Goal: Information Seeking & Learning: Compare options

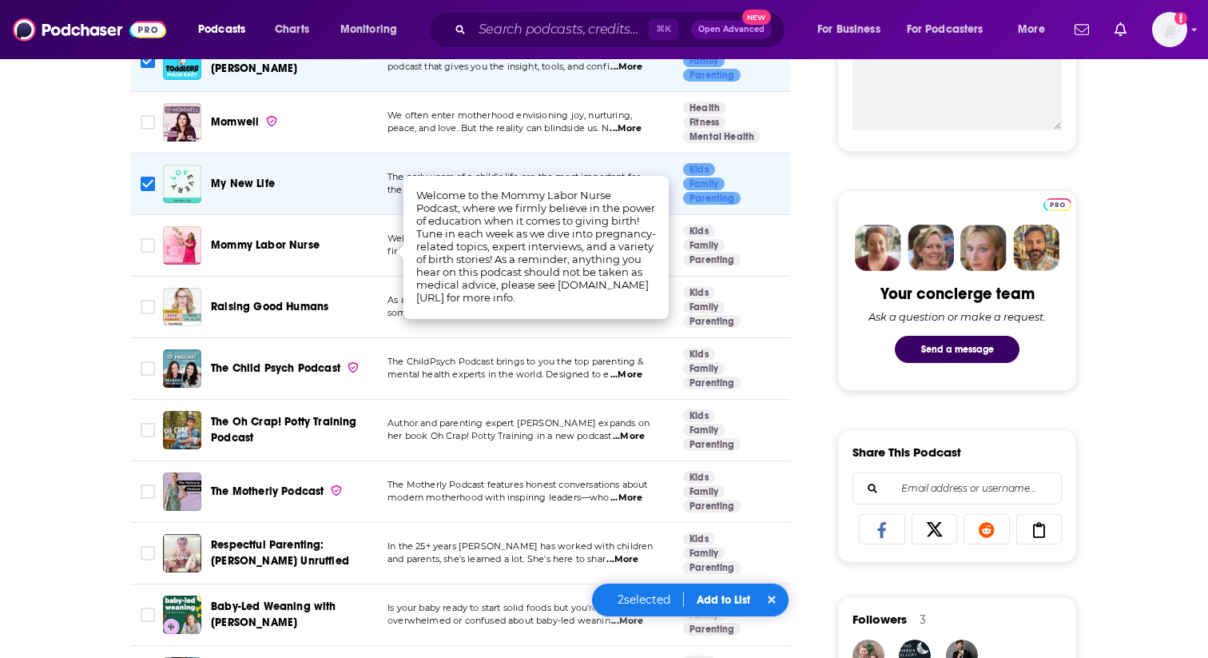
scroll to position [621, 0]
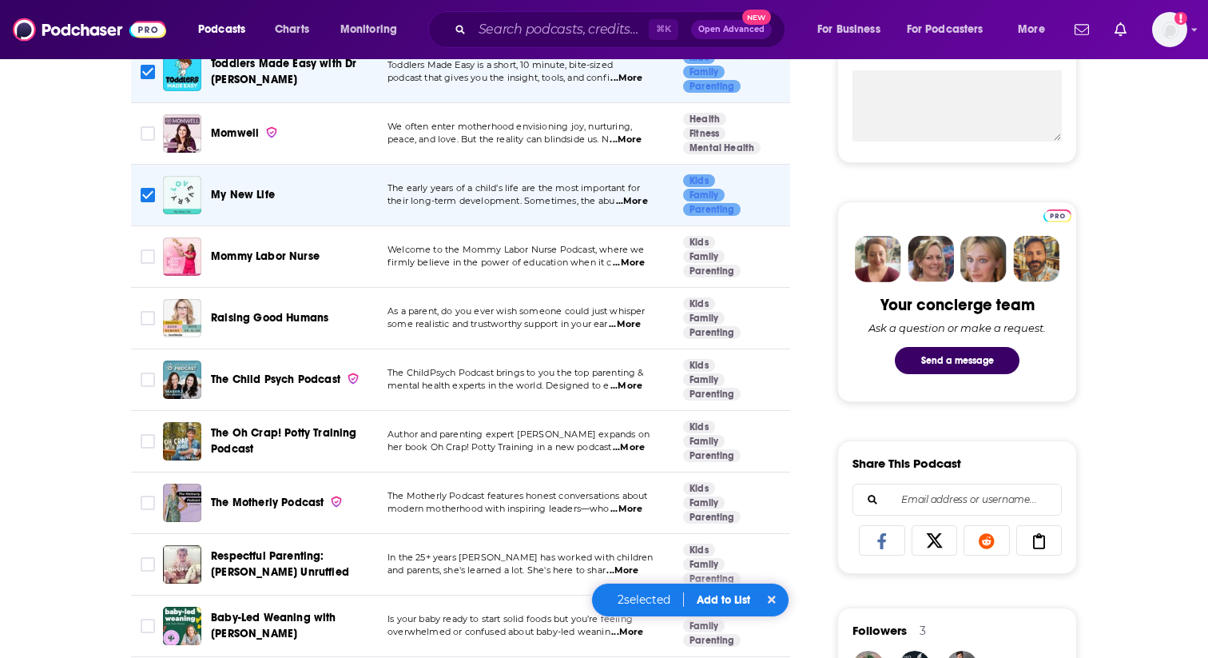
click at [631, 325] on span "...More" at bounding box center [625, 324] width 32 height 13
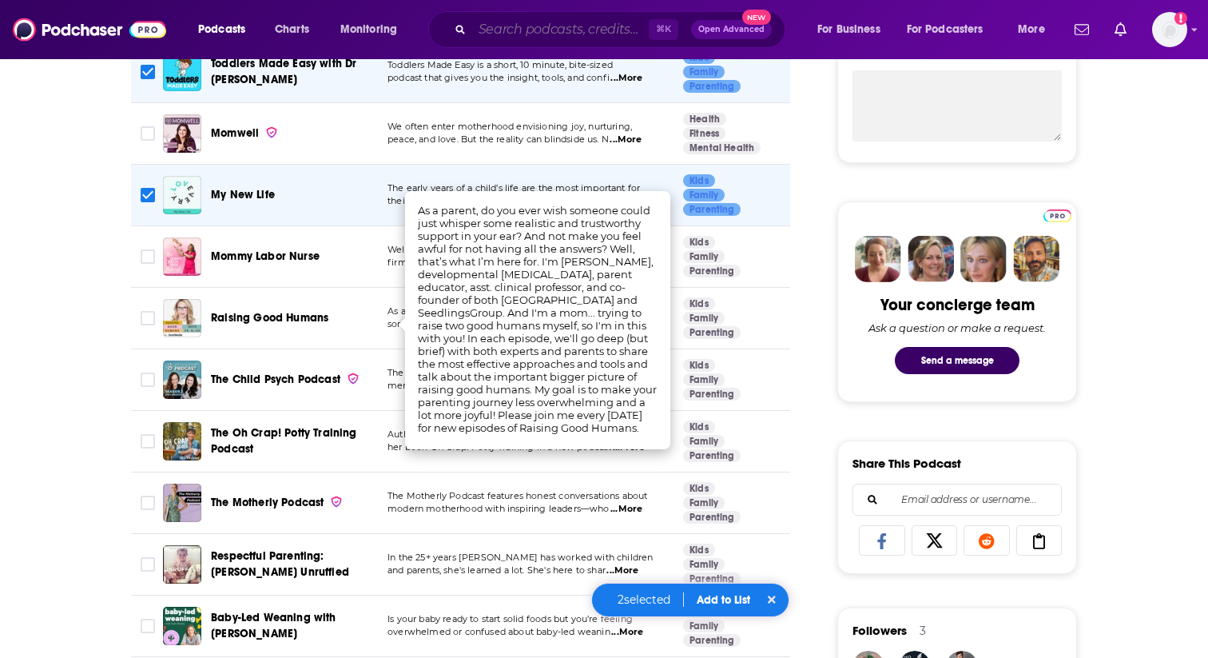
click at [534, 29] on input "Search podcasts, credits, & more..." at bounding box center [560, 30] width 177 height 26
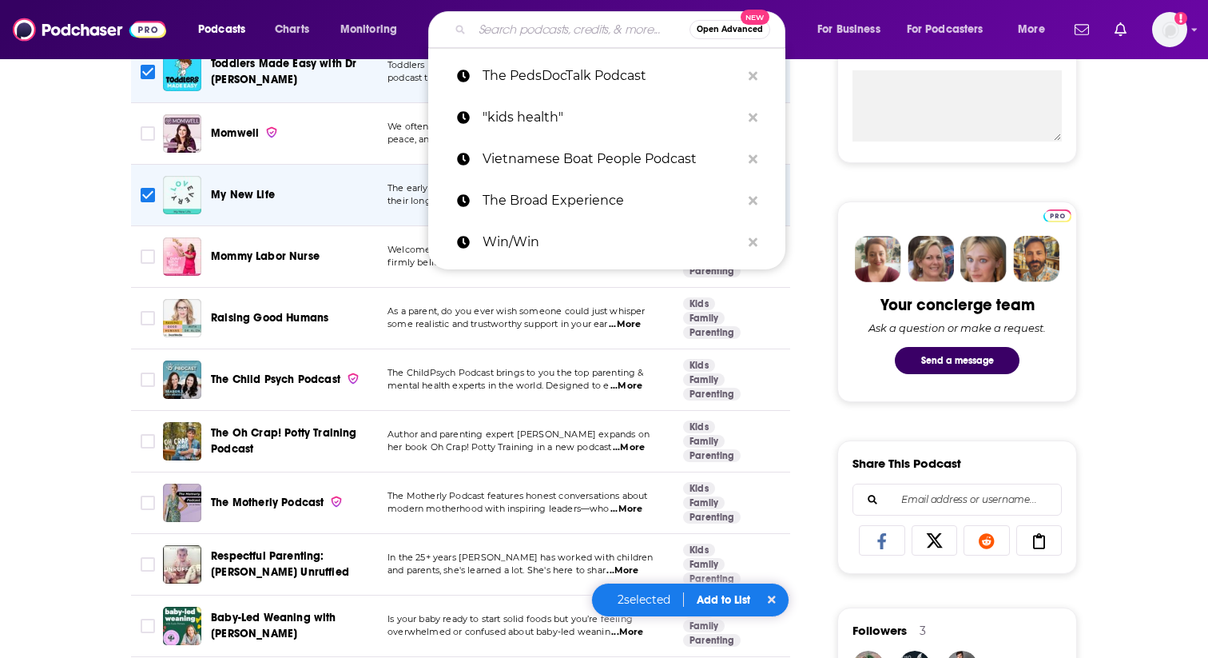
paste input "Mom and Mind"
type input "Mom and Mind"
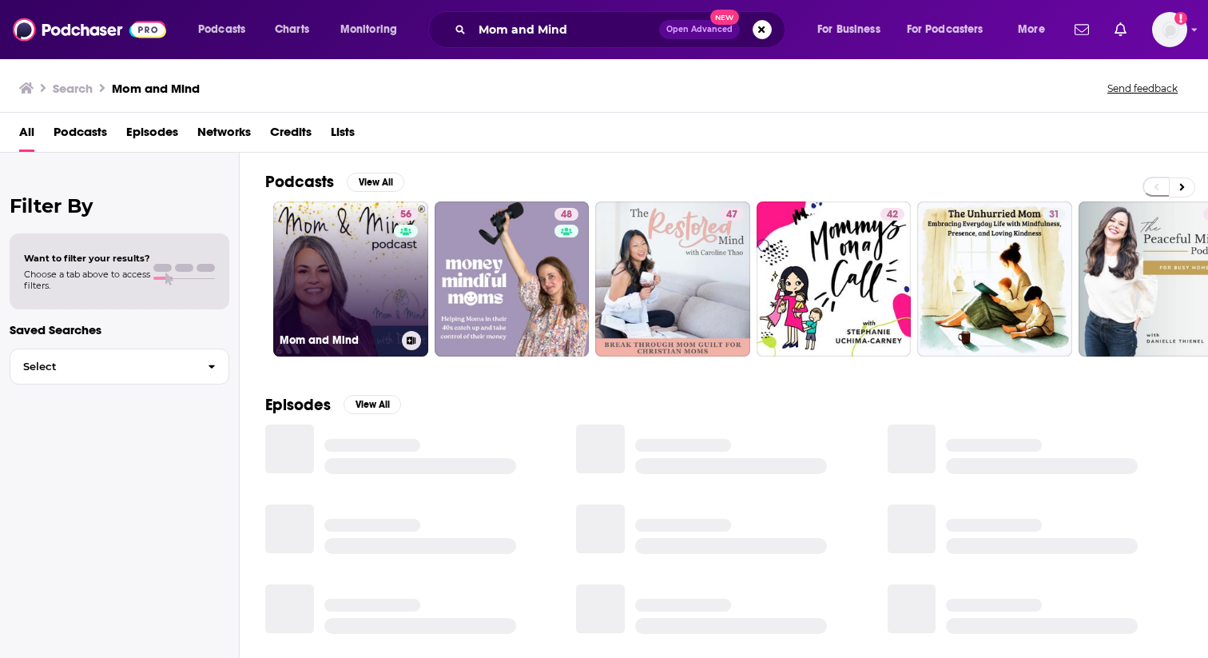
click at [339, 290] on link "56 Mom and Mind" at bounding box center [350, 278] width 155 height 155
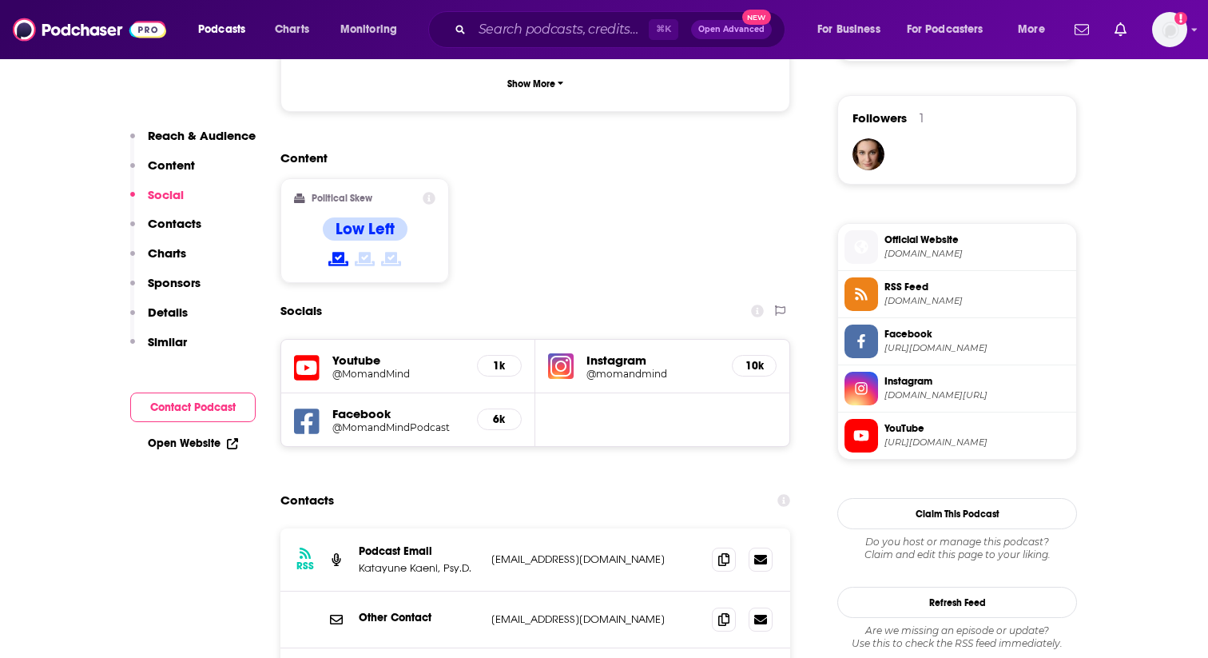
scroll to position [1157, 0]
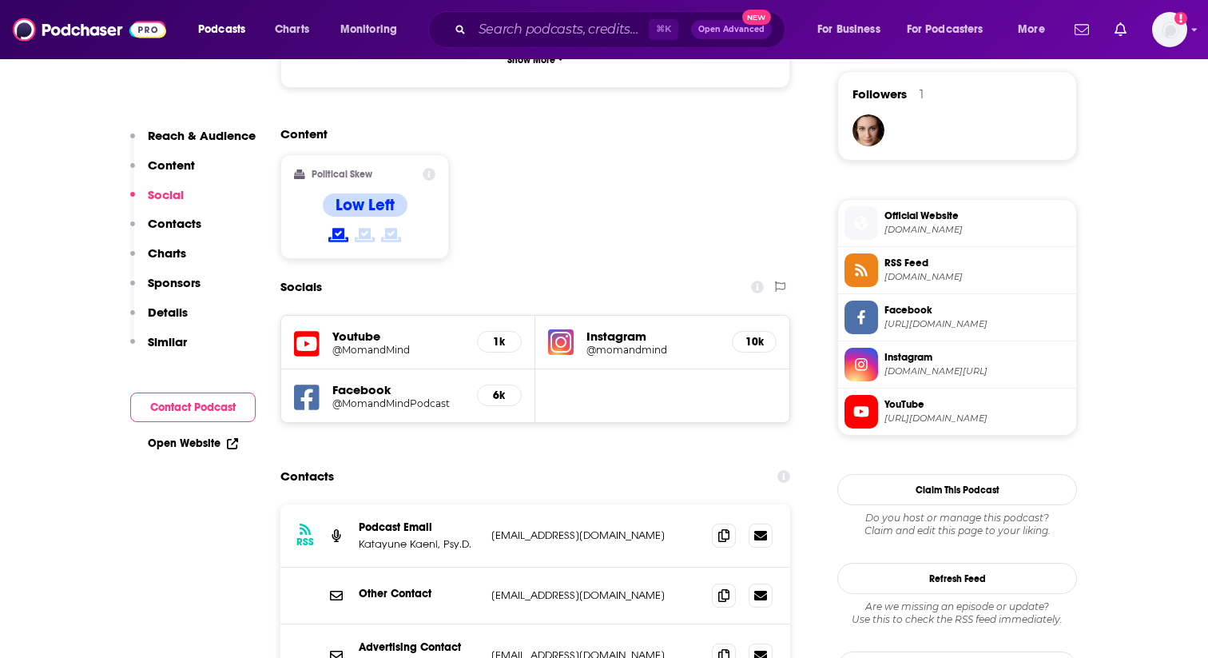
click at [348, 397] on h5 "@MomandMindPodcast" at bounding box center [398, 403] width 132 height 12
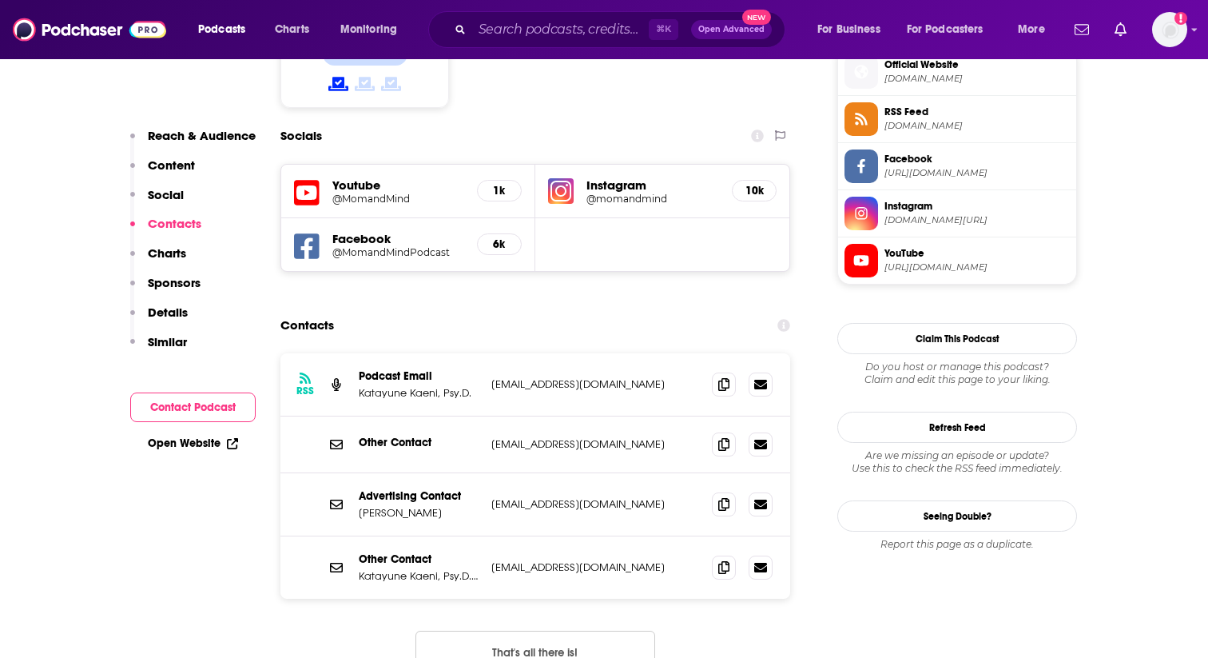
scroll to position [1311, 0]
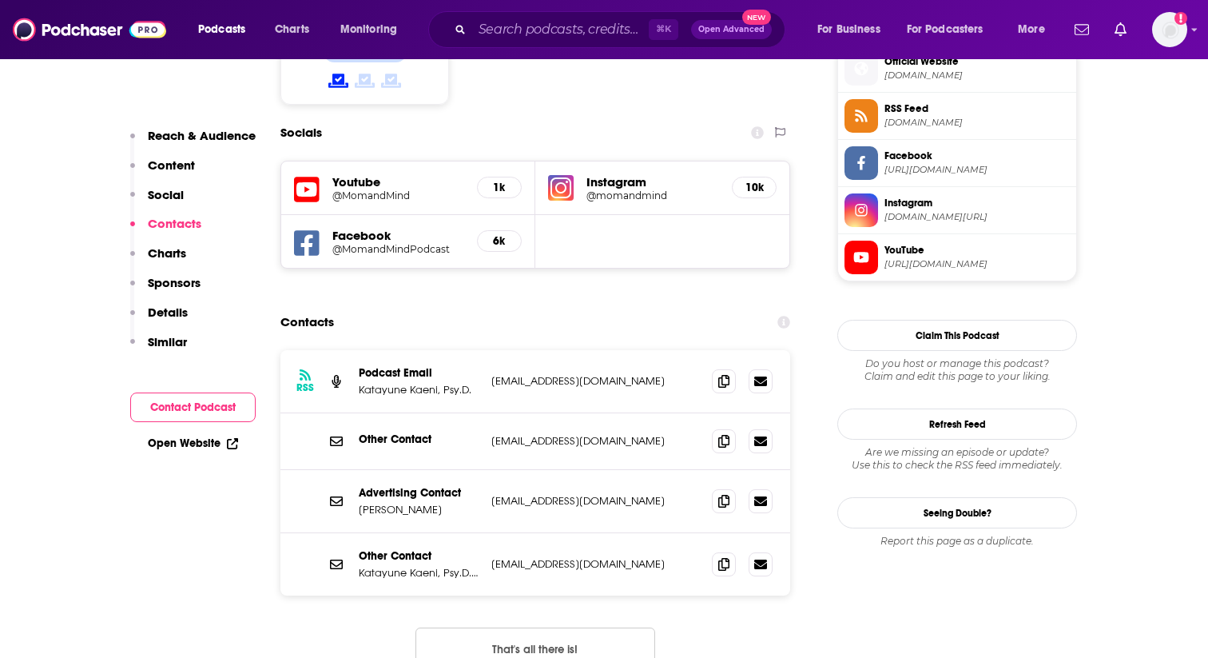
click at [416, 383] on p "Katayune Kaeni, Psy.D." at bounding box center [419, 390] width 120 height 14
copy p "Katayune Kaeni, Psy.D."
click at [521, 307] on div "Contacts" at bounding box center [536, 322] width 510 height 30
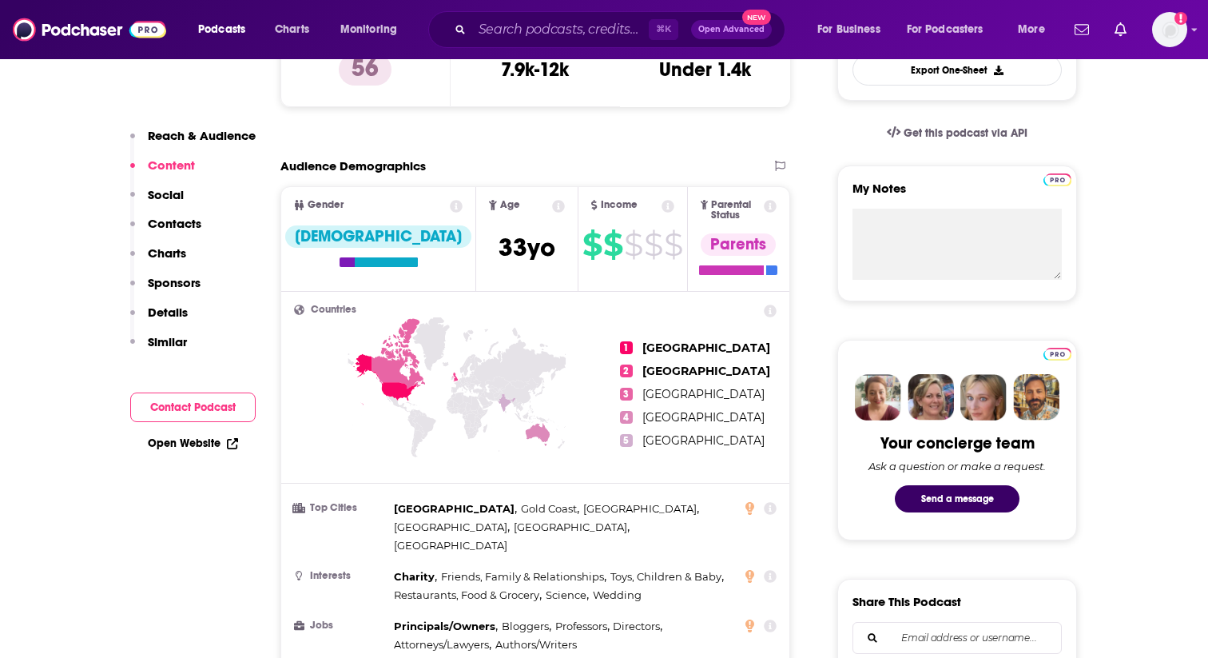
scroll to position [472, 0]
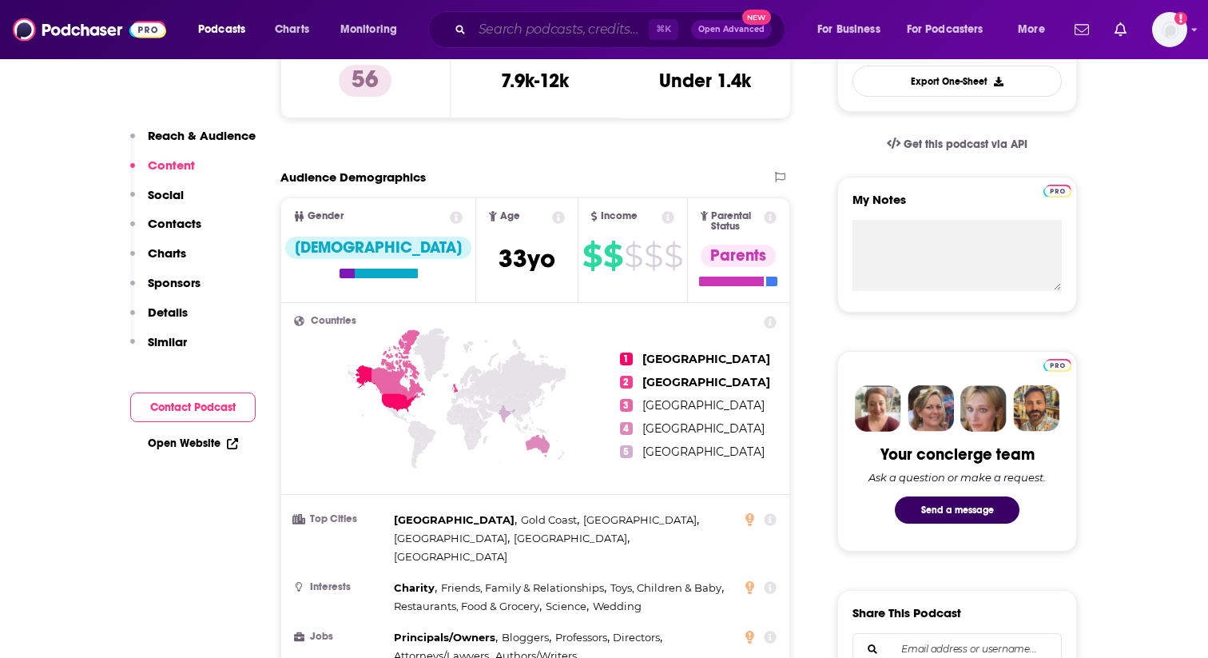
click at [551, 25] on input "Search podcasts, credits, & more..." at bounding box center [560, 30] width 177 height 26
paste input "The Healthy Mama Podcast"
type input "The Healthy Mama Podcast"
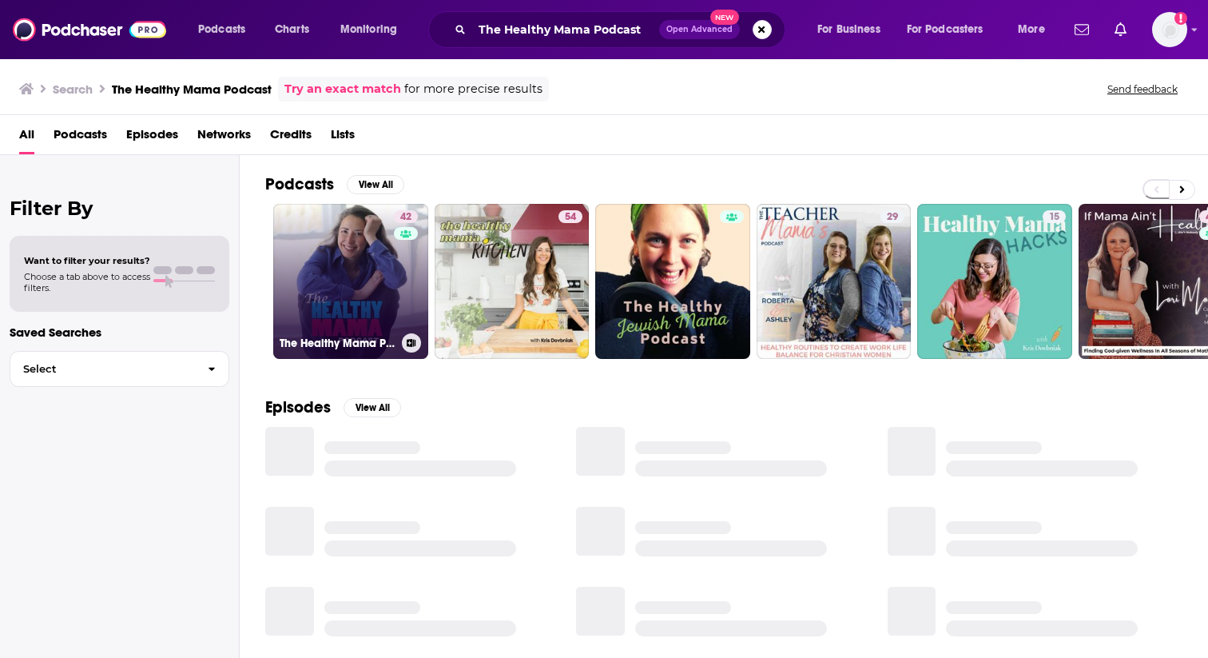
click at [366, 250] on link "42 The Healthy Mama Podcast" at bounding box center [350, 281] width 155 height 155
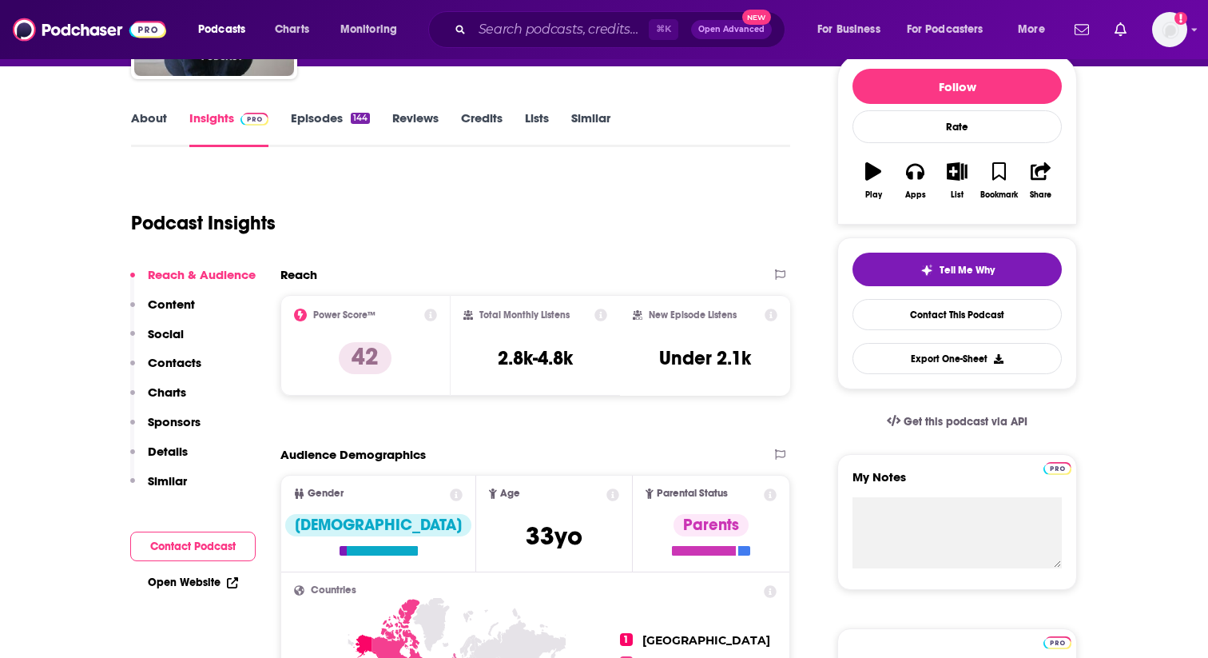
scroll to position [289, 0]
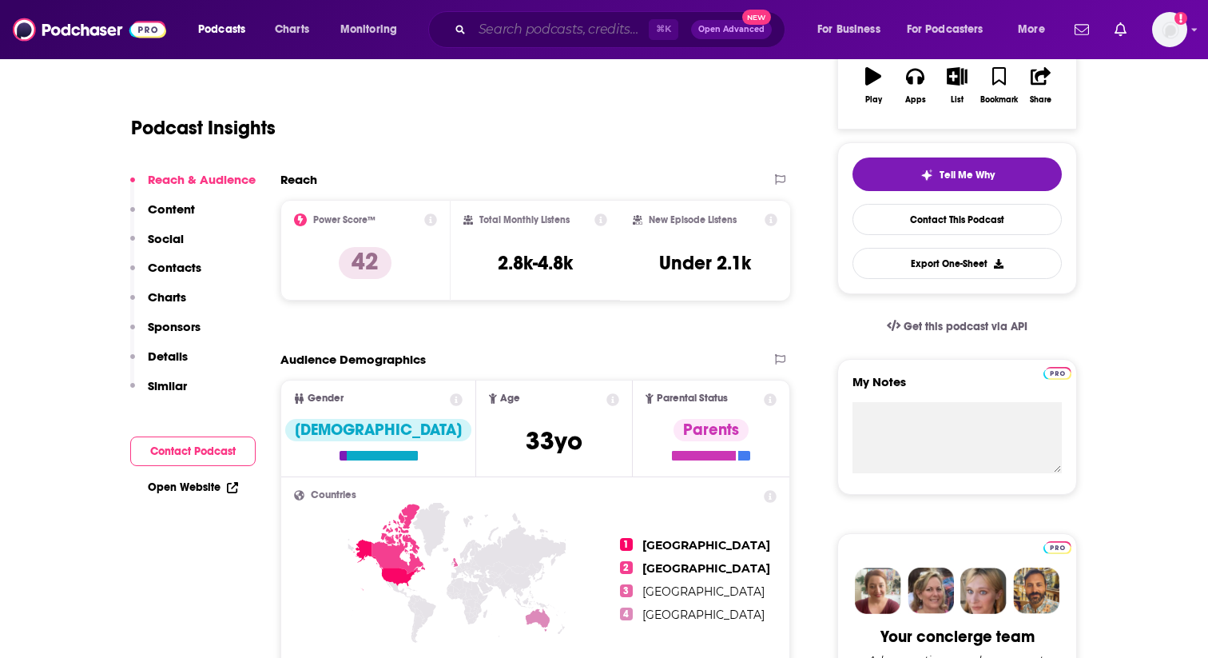
click at [530, 34] on input "Search podcasts, credits, & more..." at bounding box center [560, 30] width 177 height 26
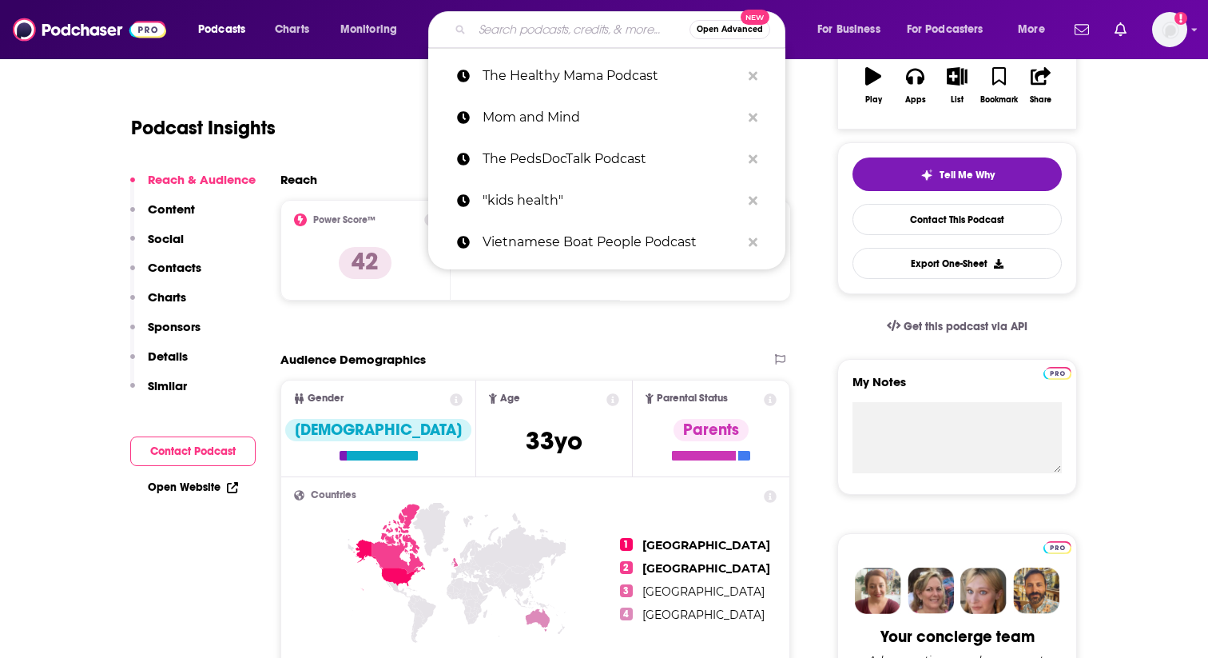
paste input "The Modern Mamas Podcast"
type input "The Modern Mamas Podcast"
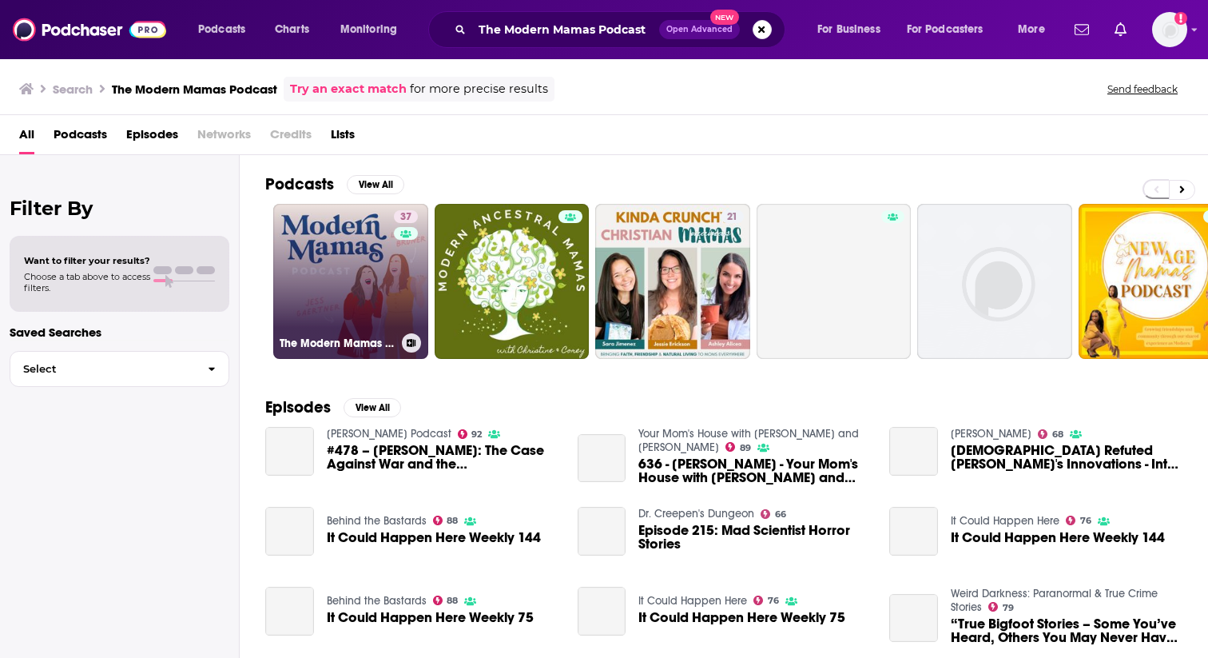
click at [336, 288] on link "37 The Modern Mamas Podcast" at bounding box center [350, 281] width 155 height 155
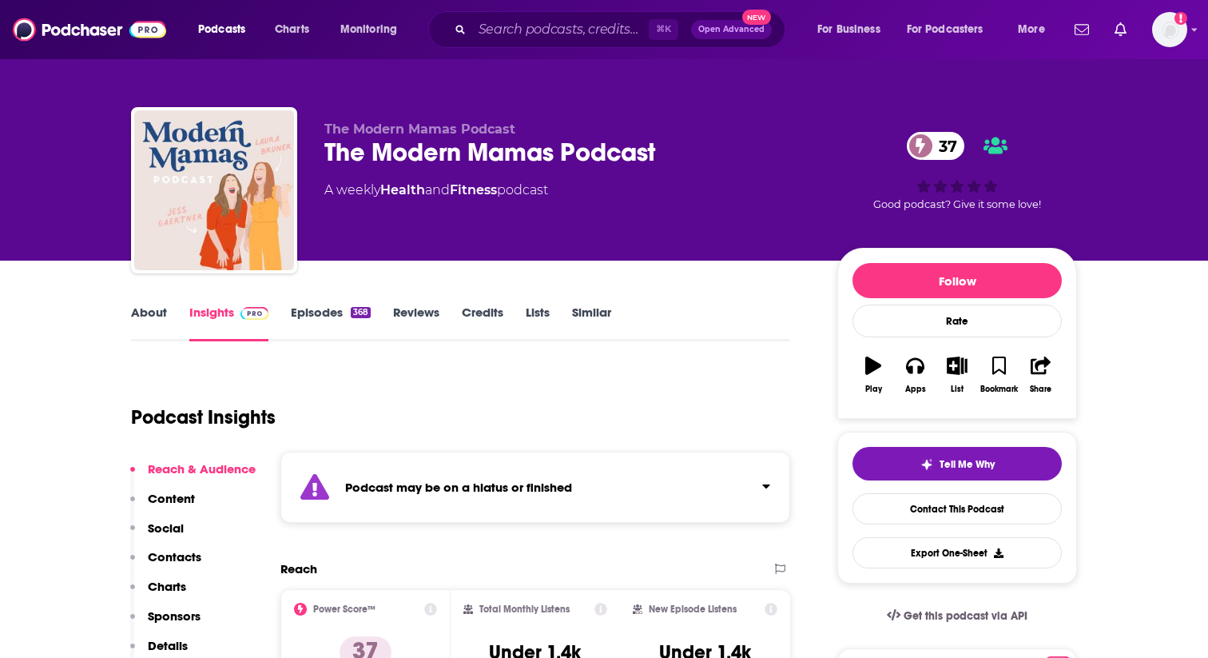
click at [718, 496] on div "Podcast may be on a hiatus or finished" at bounding box center [536, 487] width 510 height 71
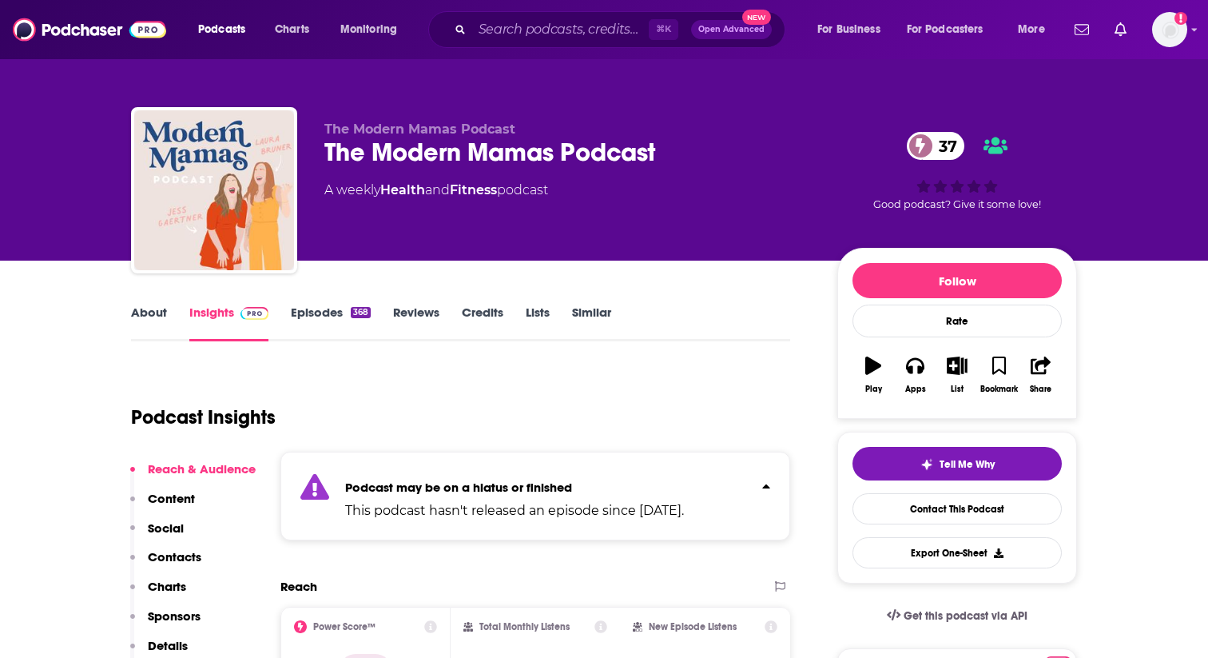
scroll to position [29, 0]
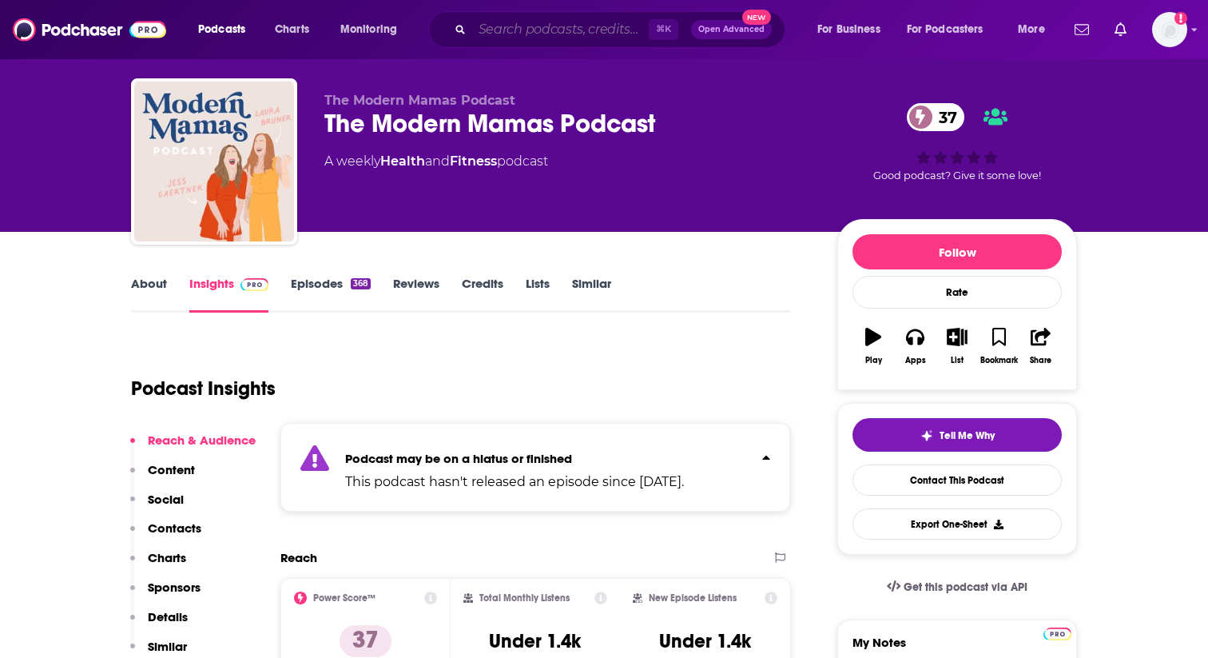
click at [503, 24] on input "Search podcasts, credits, & more..." at bounding box center [560, 30] width 177 height 26
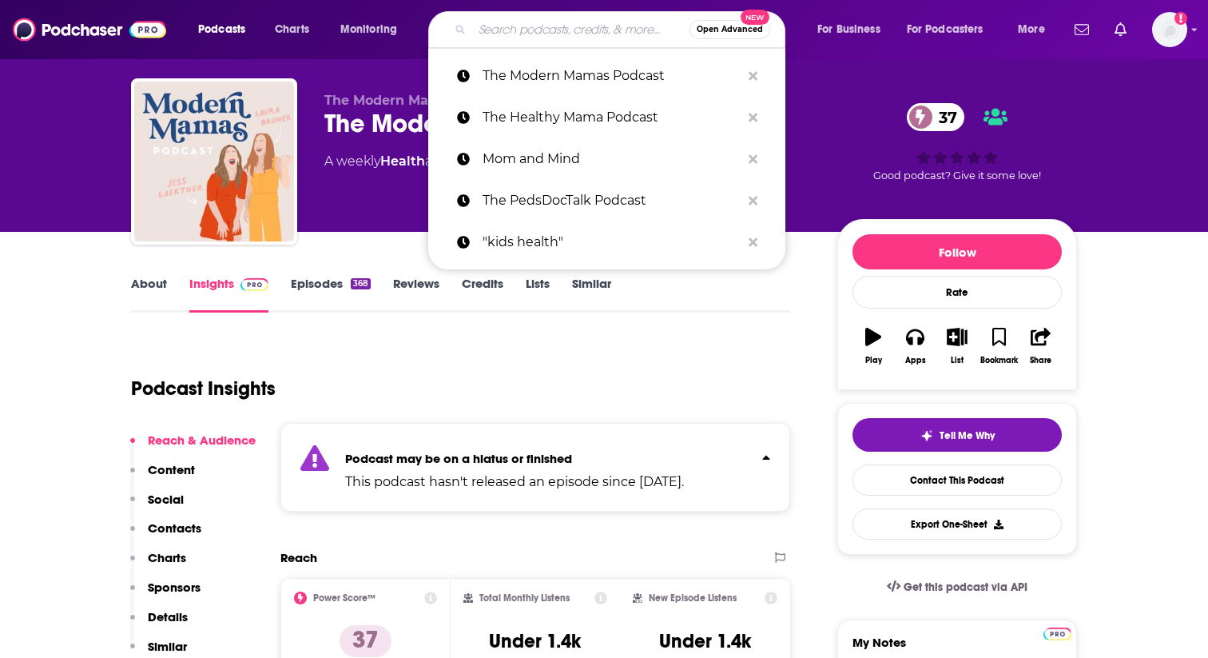
paste input "Coffee + Crumbs Podcast"
type input "Coffee + Crumbs Podcast"
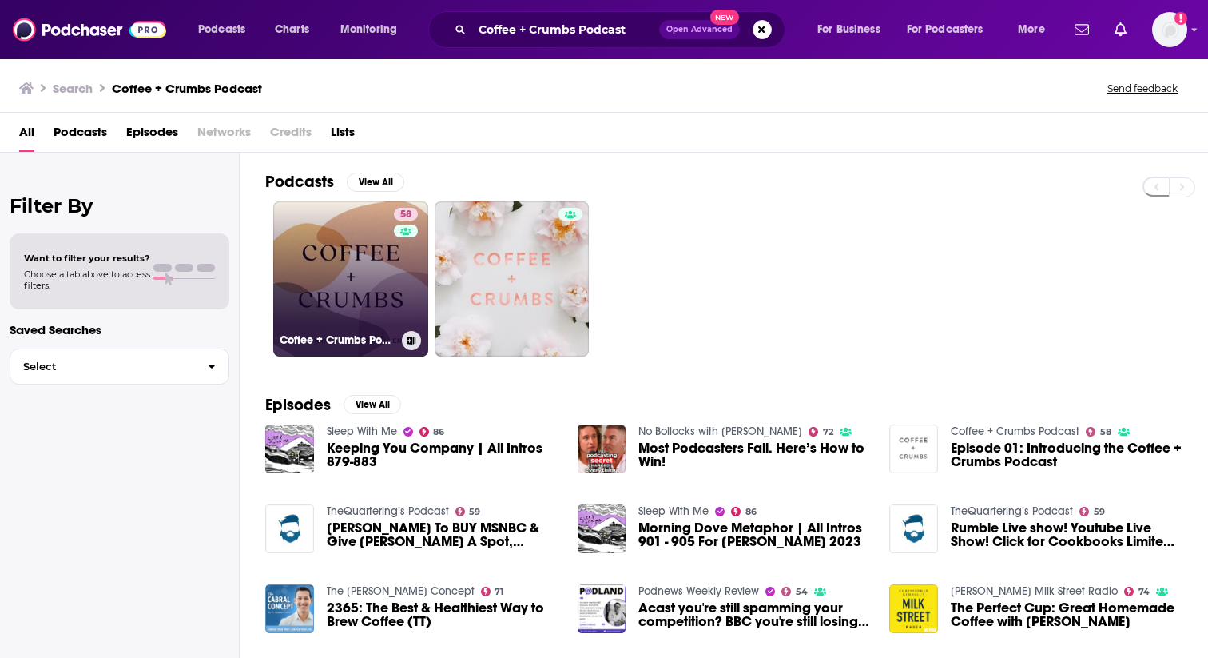
click at [332, 285] on link "58 Coffee + Crumbs Podcast" at bounding box center [350, 278] width 155 height 155
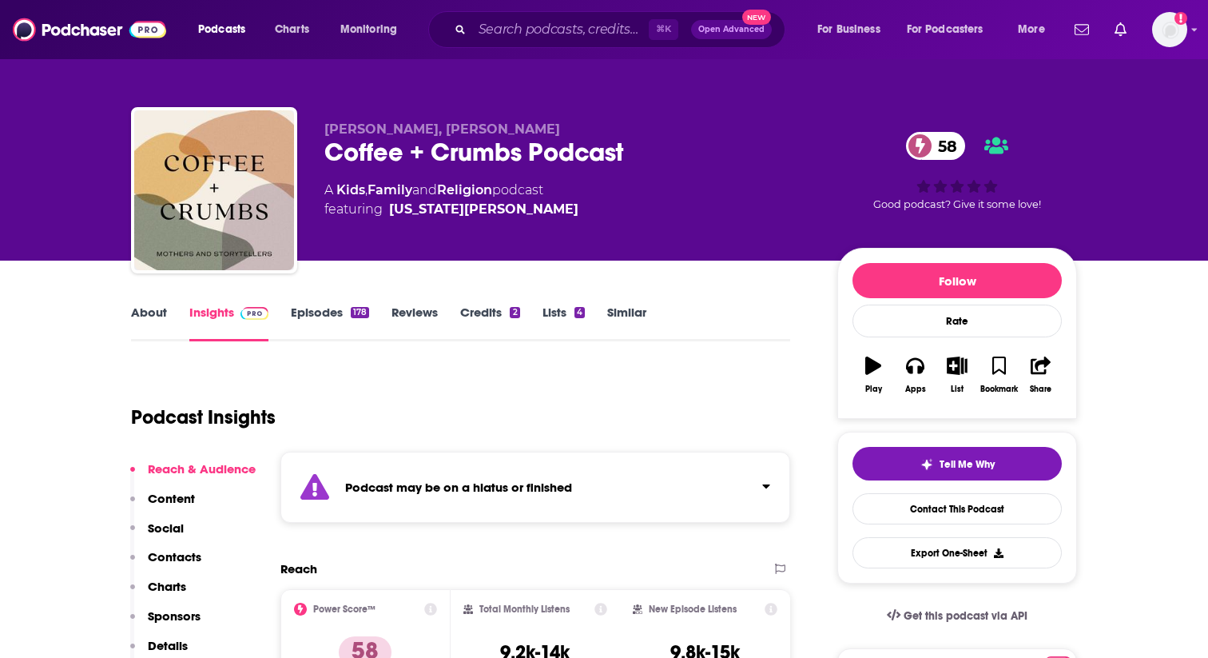
click at [772, 488] on div "Podcast may be on a hiatus or finished" at bounding box center [536, 487] width 510 height 71
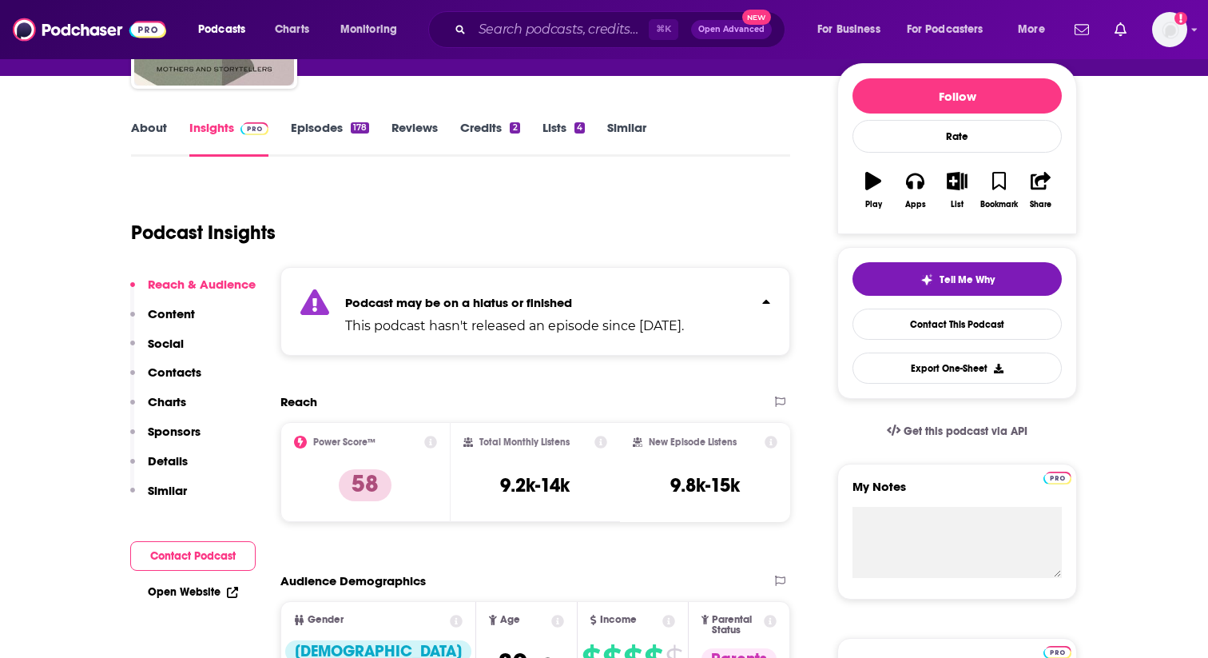
scroll to position [193, 0]
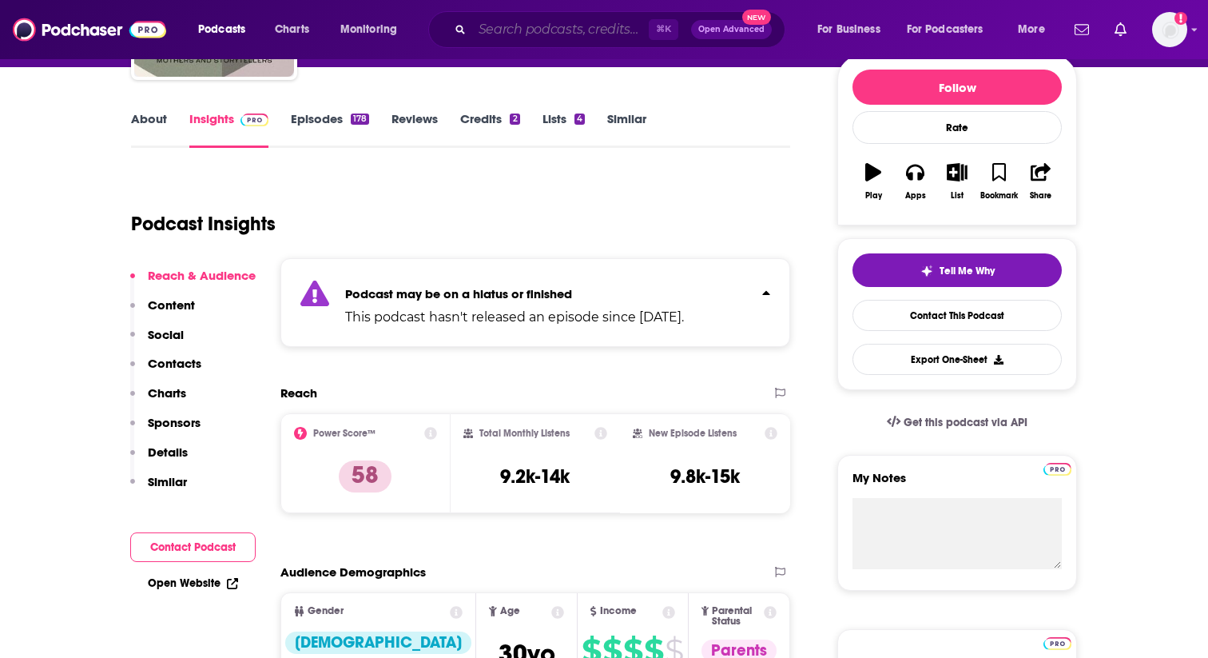
click at [514, 30] on input "Search podcasts, credits, & more..." at bounding box center [560, 30] width 177 height 26
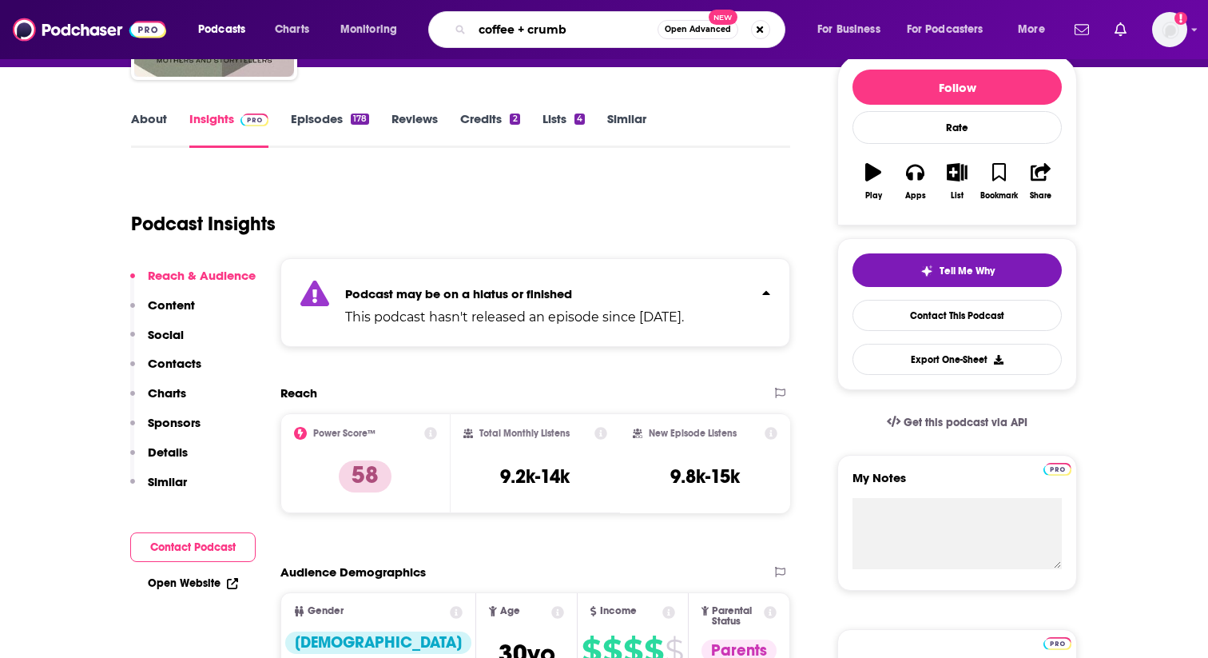
type input "coffee + crumbs"
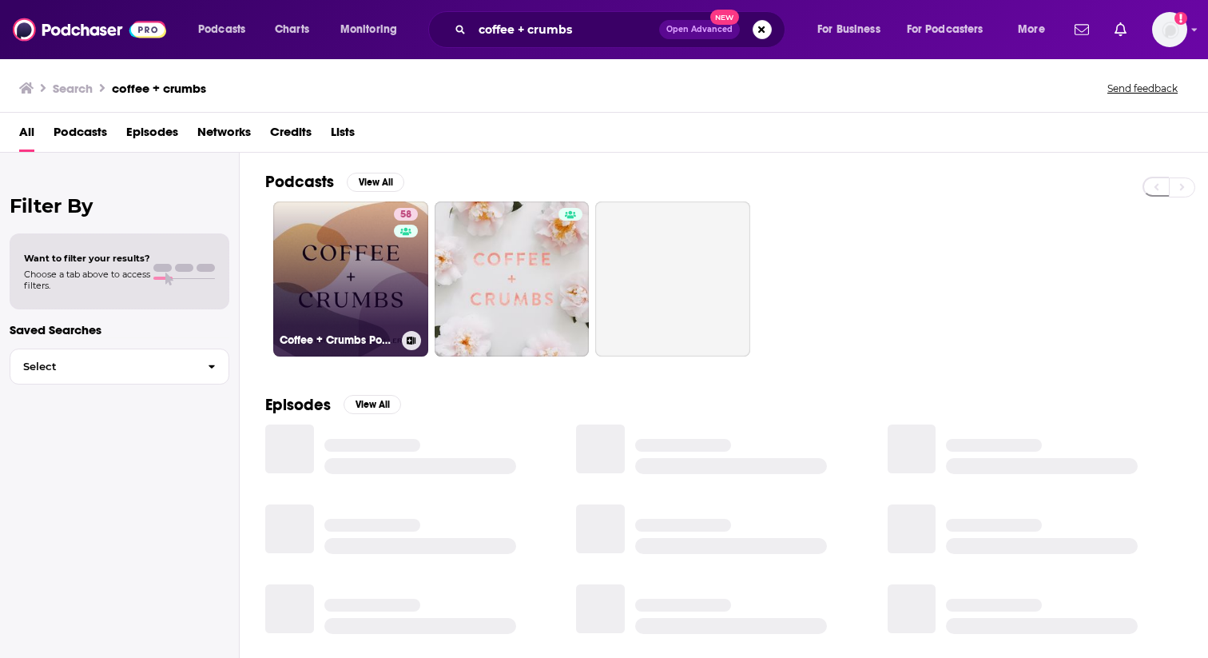
click at [300, 273] on link "58 Coffee + Crumbs Podcast" at bounding box center [350, 278] width 155 height 155
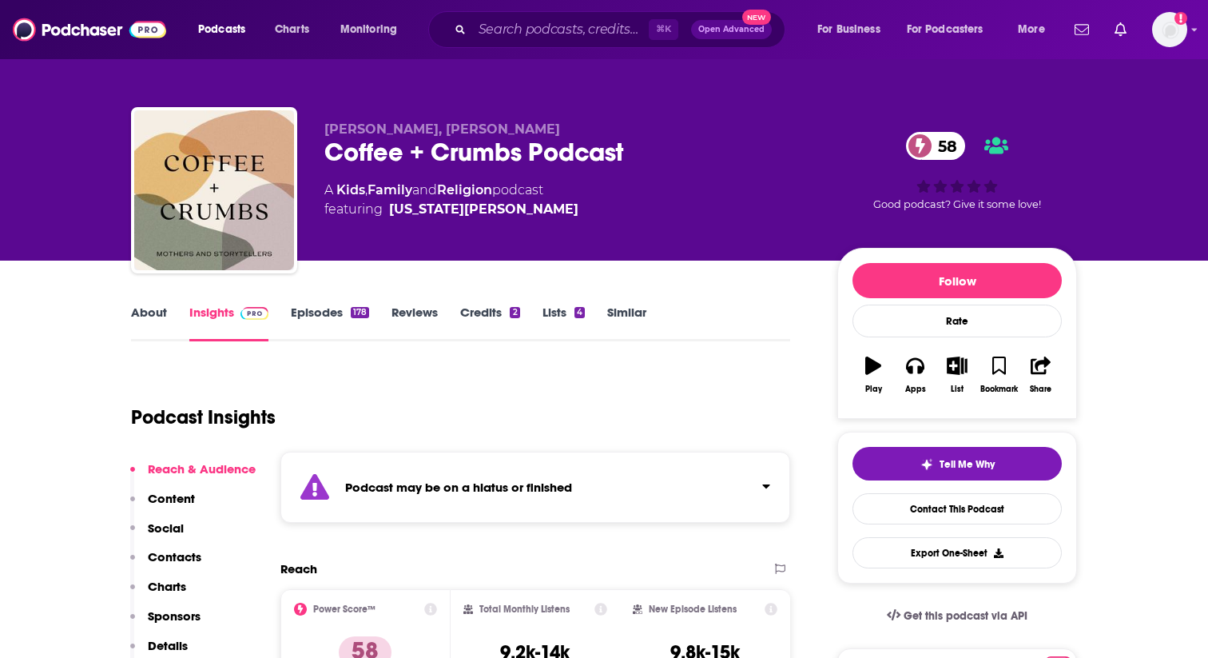
click at [734, 480] on div "Podcast may be on a hiatus or finished" at bounding box center [536, 487] width 510 height 71
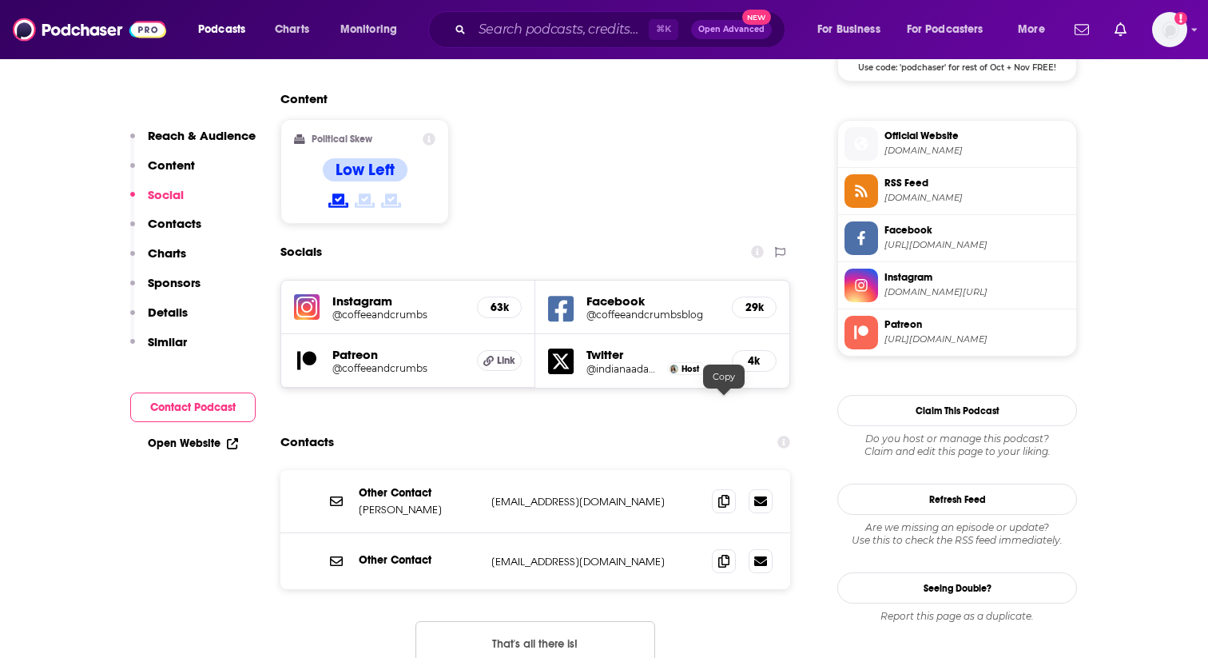
scroll to position [1398, 0]
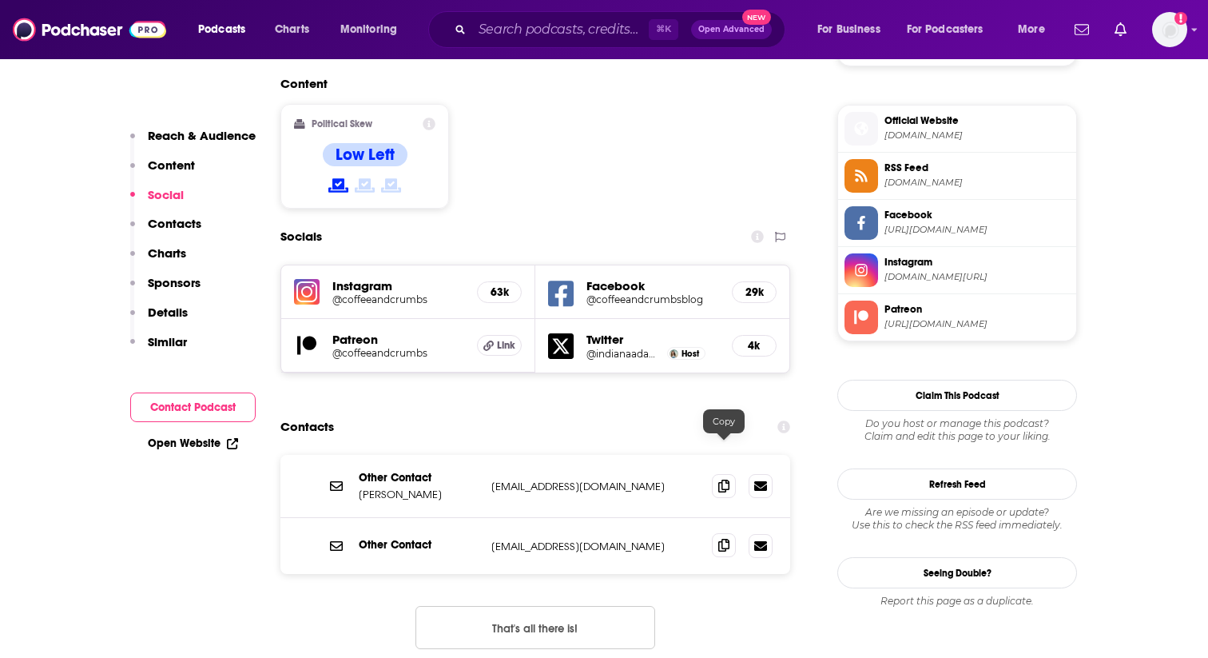
click at [722, 533] on span at bounding box center [724, 545] width 24 height 24
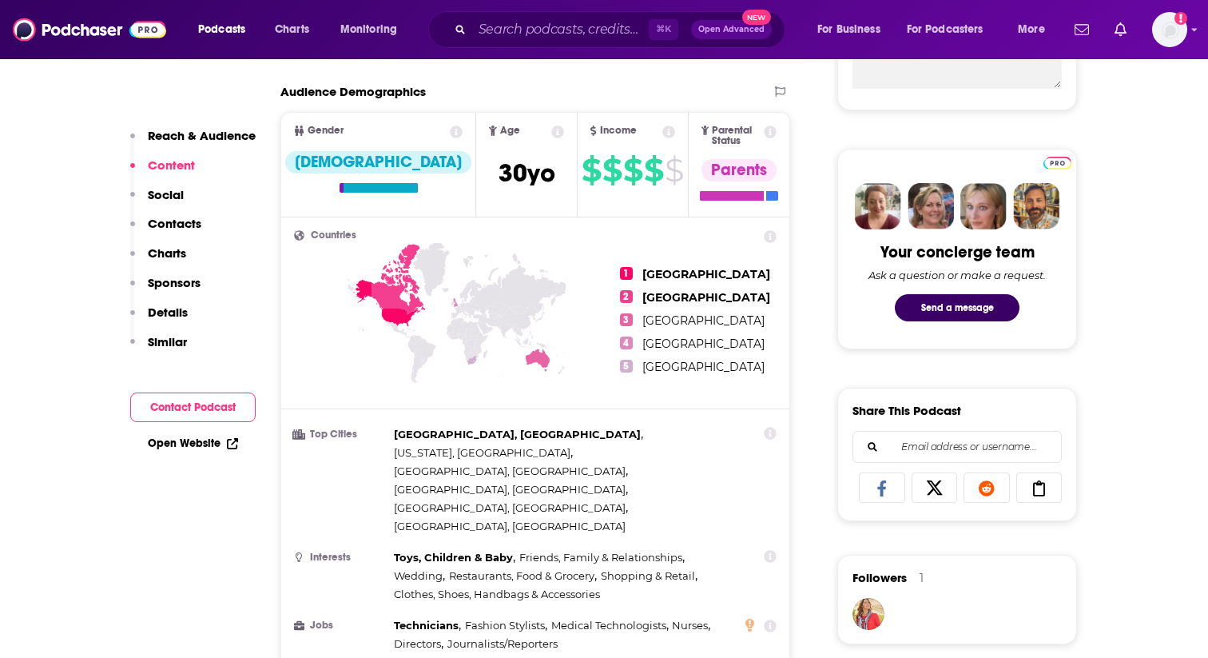
scroll to position [646, 0]
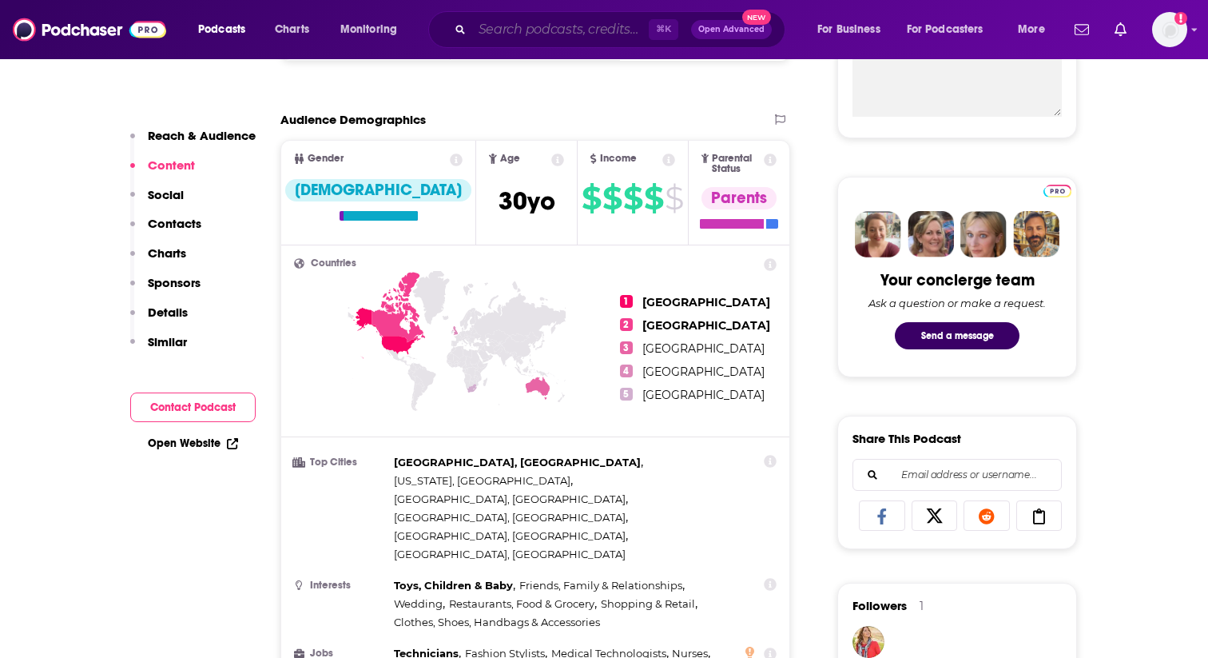
click at [522, 36] on input "Search podcasts, credits, & more..." at bounding box center [560, 30] width 177 height 26
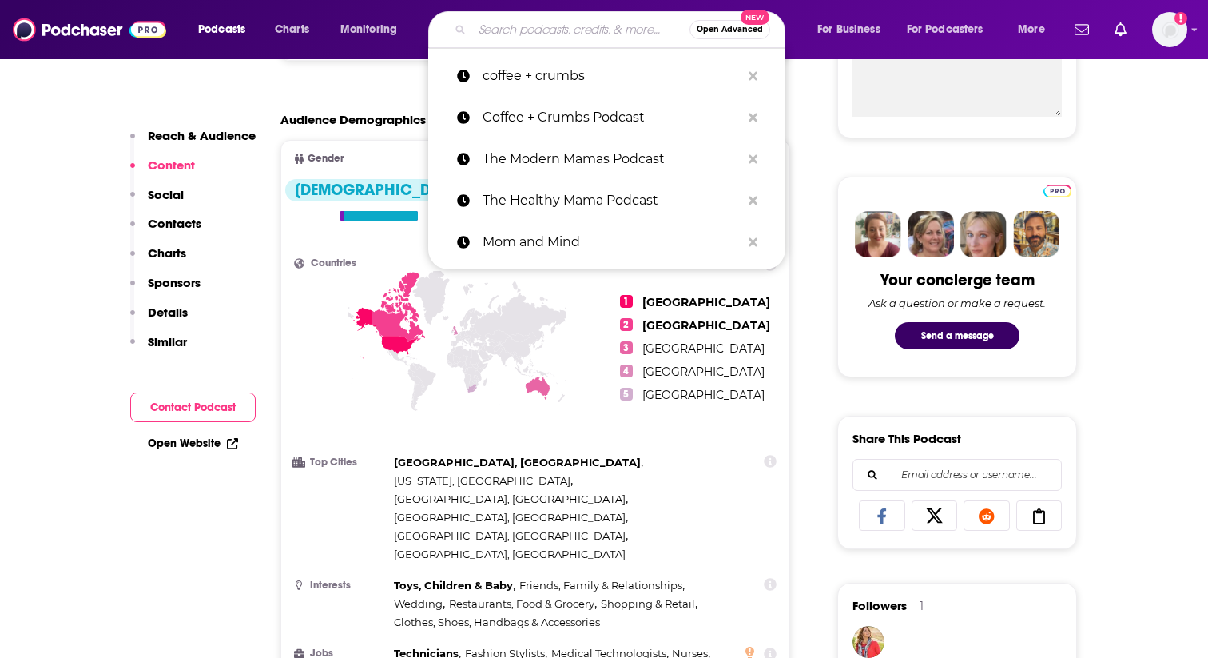
paste input "The Motherly Podcast"
type input "The Motherly Podcast"
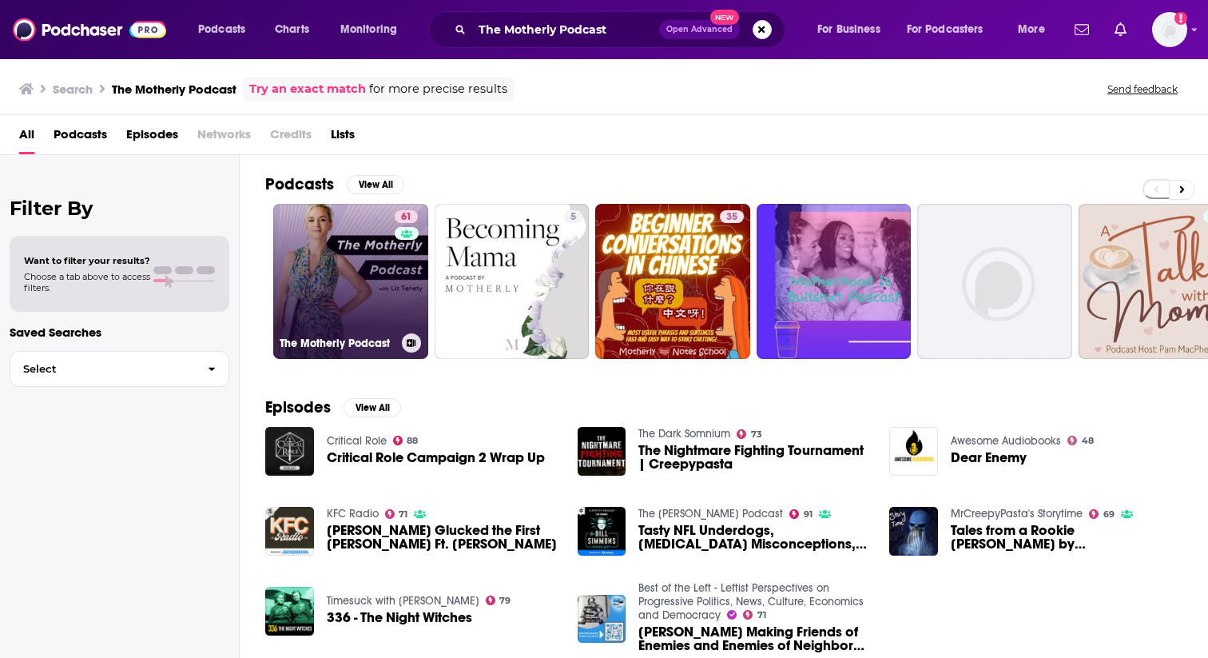
click at [336, 267] on link "61 The Motherly Podcast" at bounding box center [350, 281] width 155 height 155
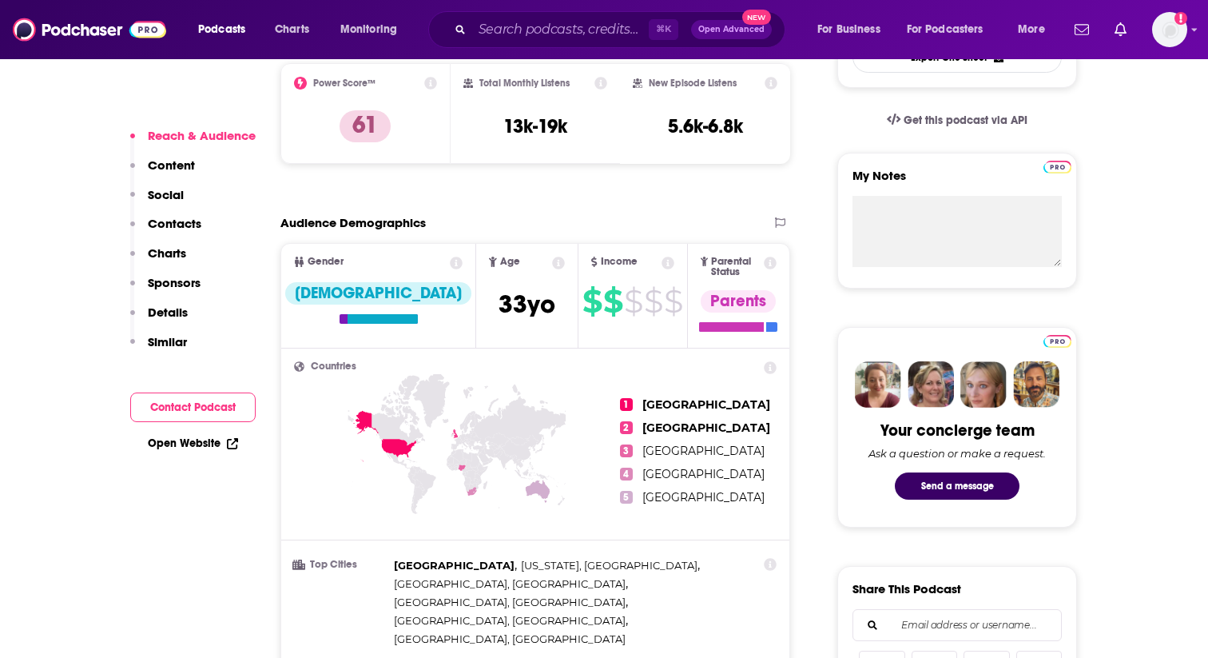
scroll to position [392, 0]
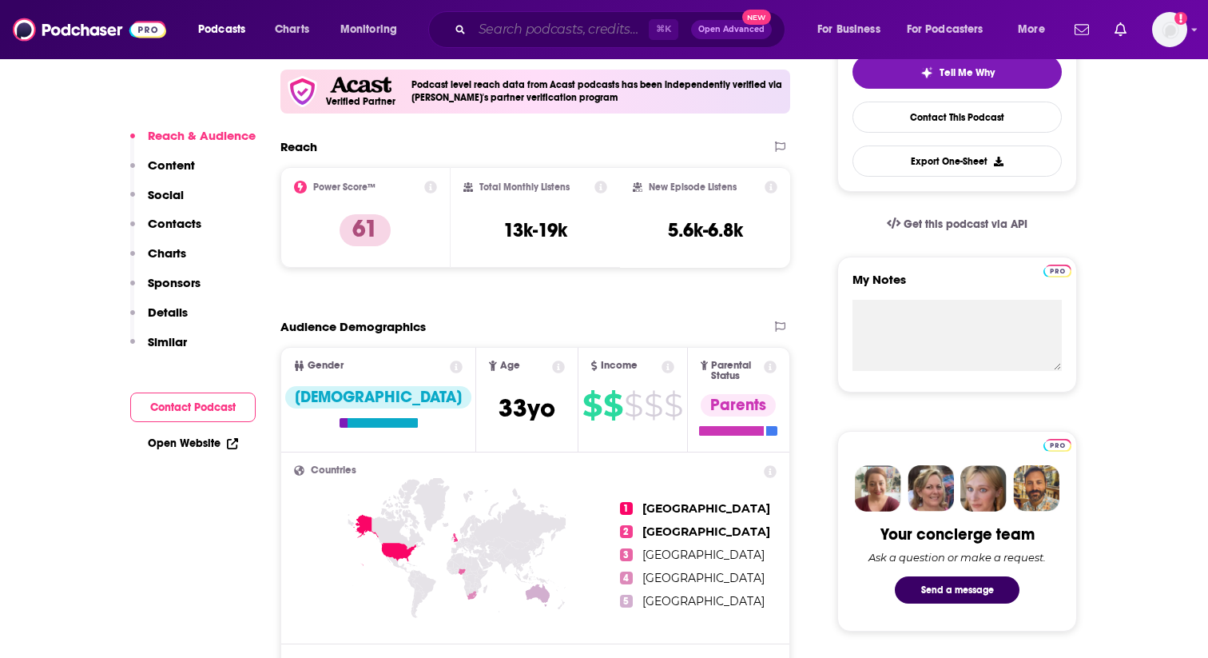
click at [549, 31] on input "Search podcasts, credits, & more..." at bounding box center [560, 30] width 177 height 26
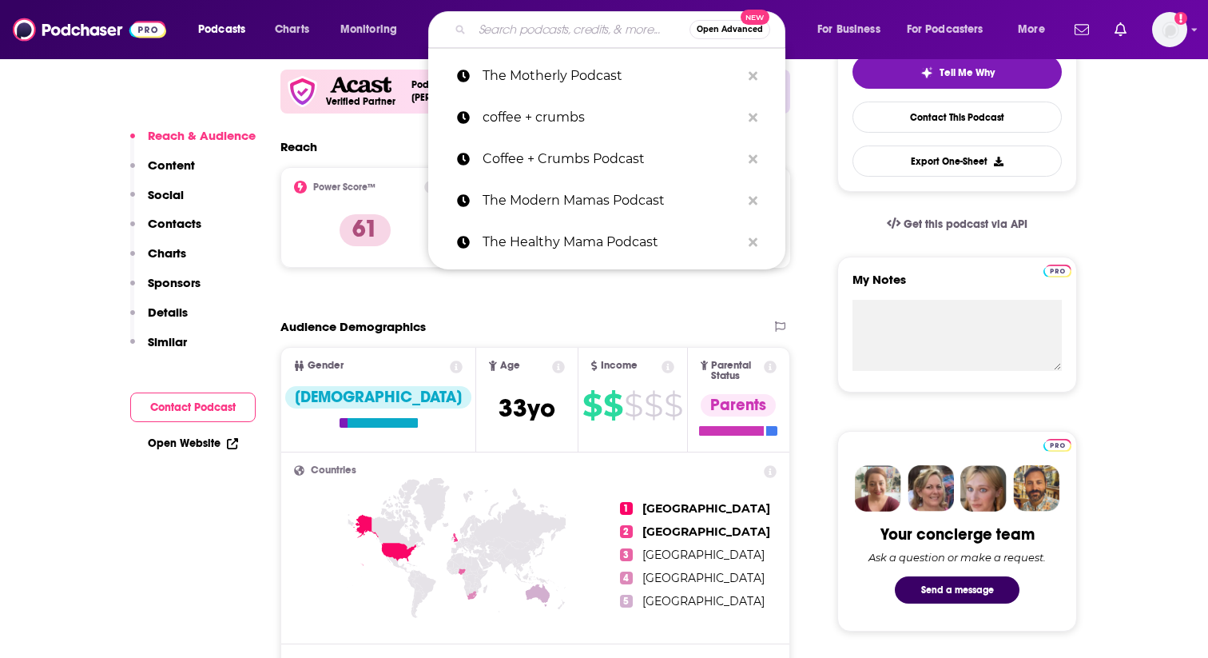
paste input "Raising Good Humans"
type input "Raising Good Humans"
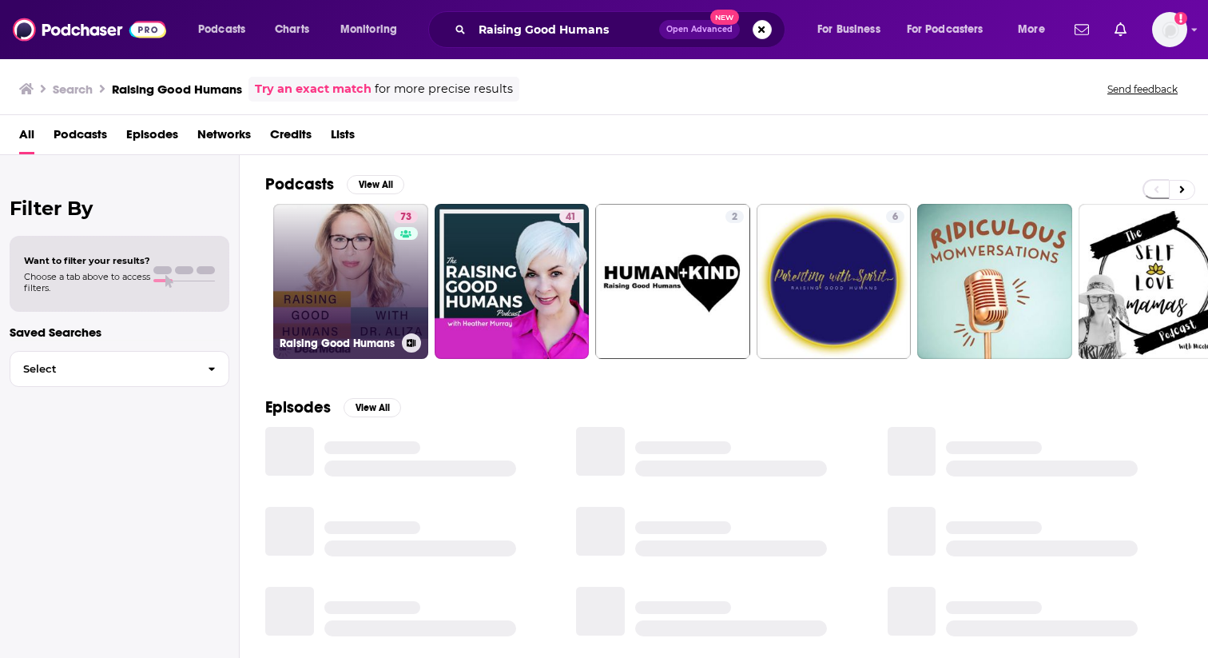
click at [320, 273] on link "73 Raising Good Humans" at bounding box center [350, 281] width 155 height 155
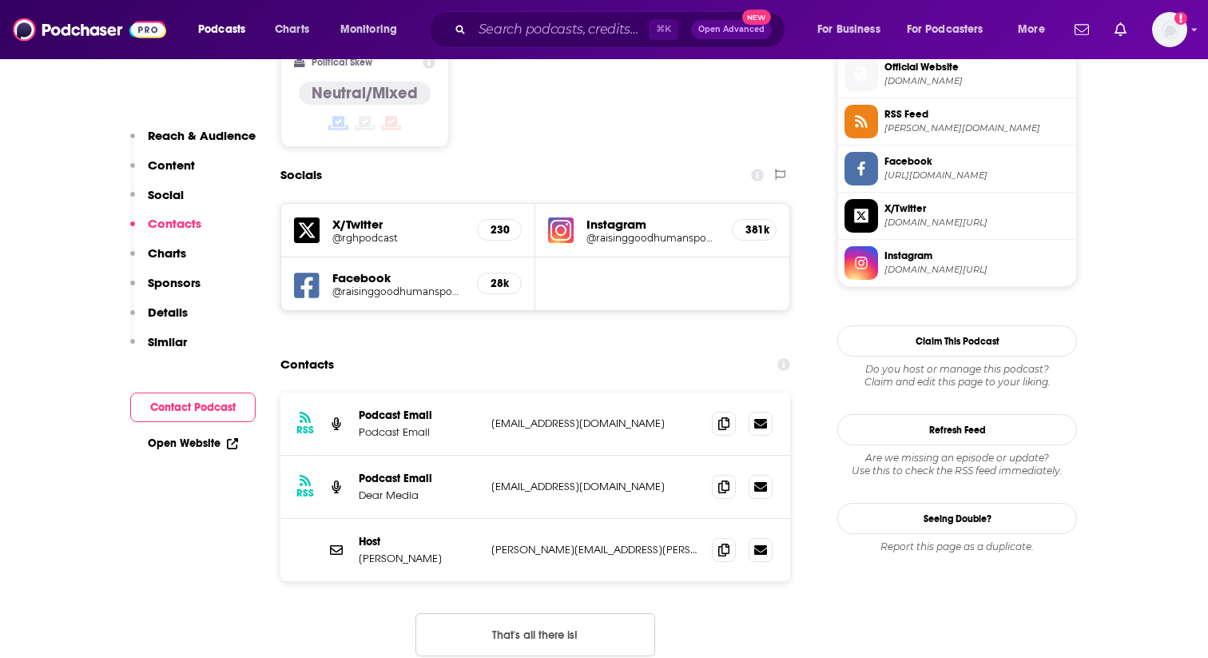
scroll to position [1331, 0]
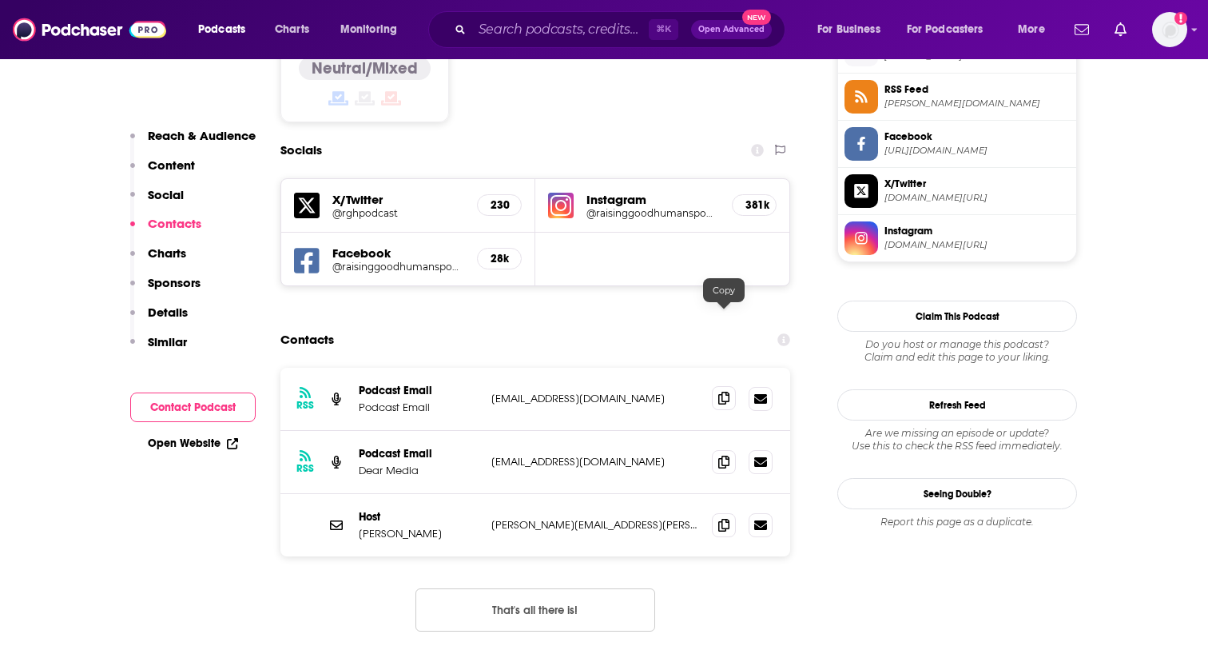
click at [726, 392] on icon at bounding box center [723, 398] width 11 height 13
click at [722, 518] on icon at bounding box center [723, 524] width 11 height 13
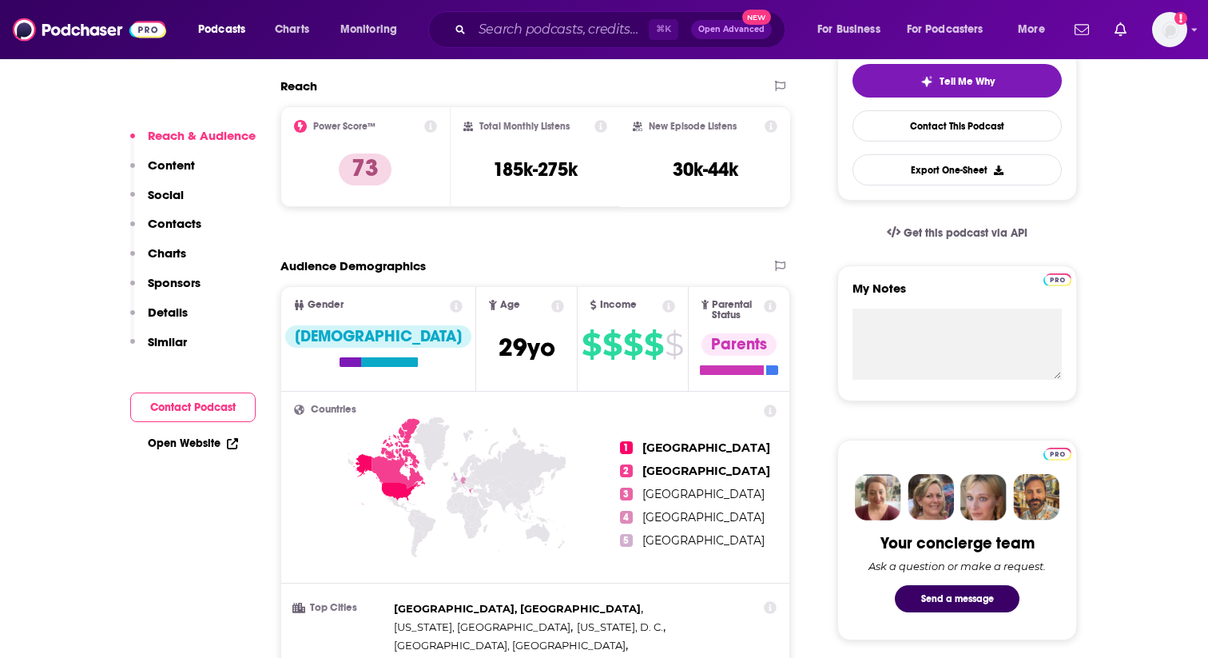
scroll to position [443, 0]
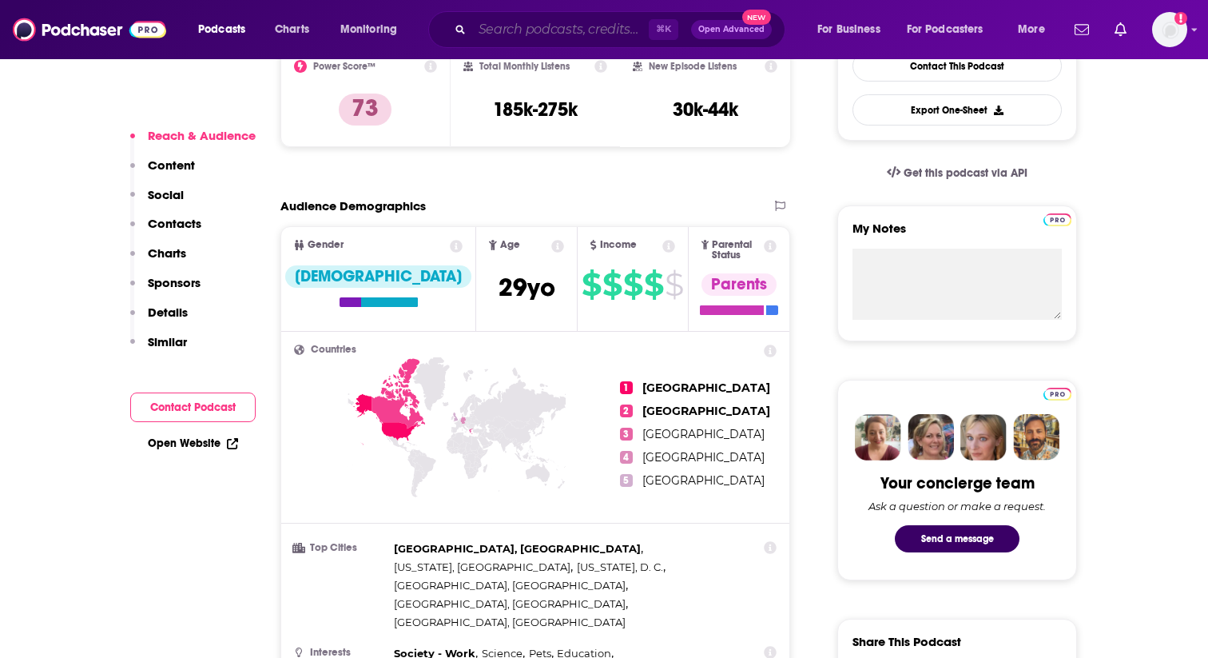
click at [570, 30] on input "Search podcasts, credits, & more..." at bounding box center [560, 30] width 177 height 26
paste input "Healthy Children Podcast"
type input "Healthy Children Podcast"
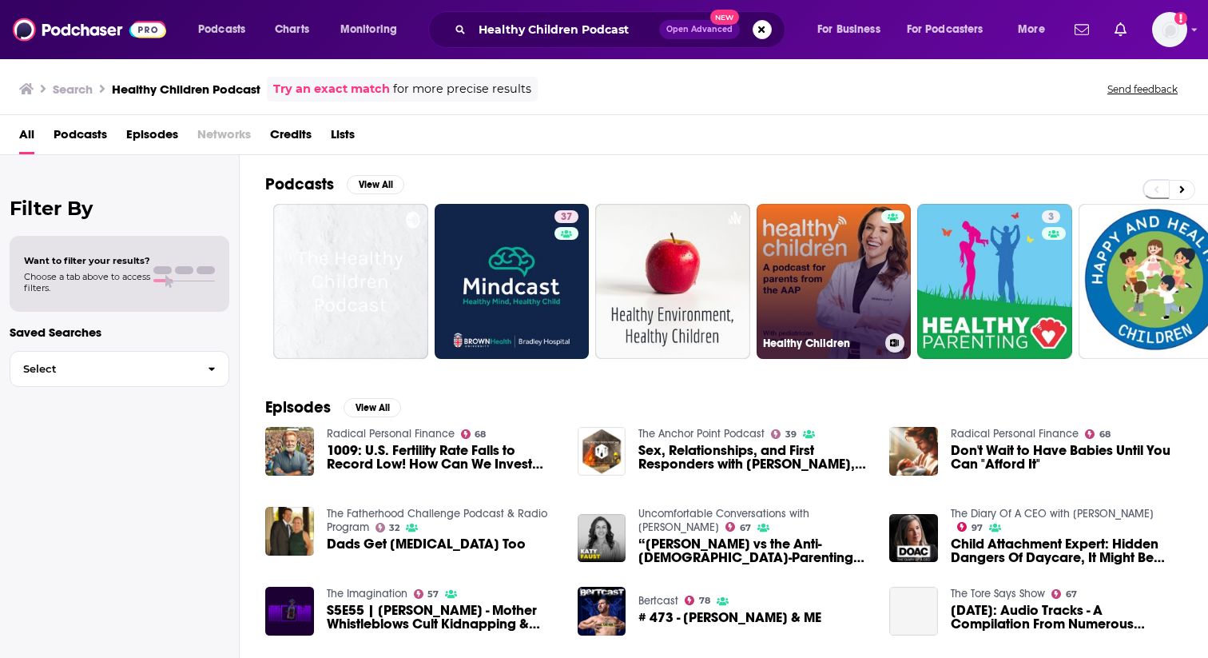
click at [809, 246] on link "Healthy Children" at bounding box center [834, 281] width 155 height 155
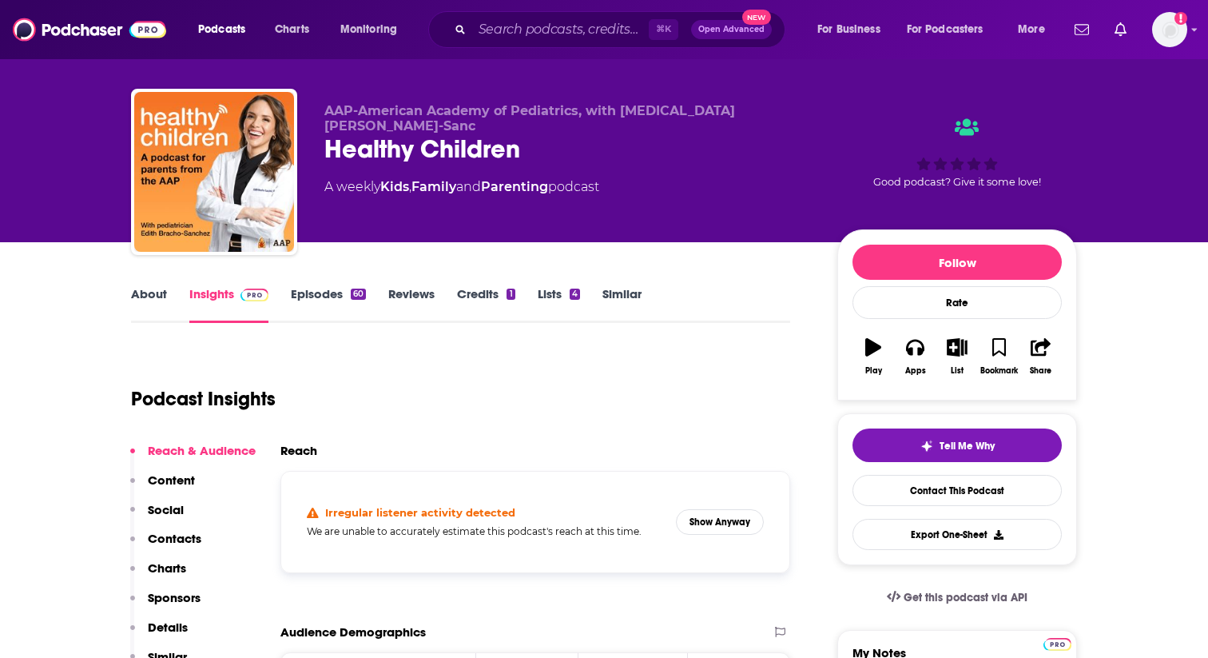
scroll to position [20, 0]
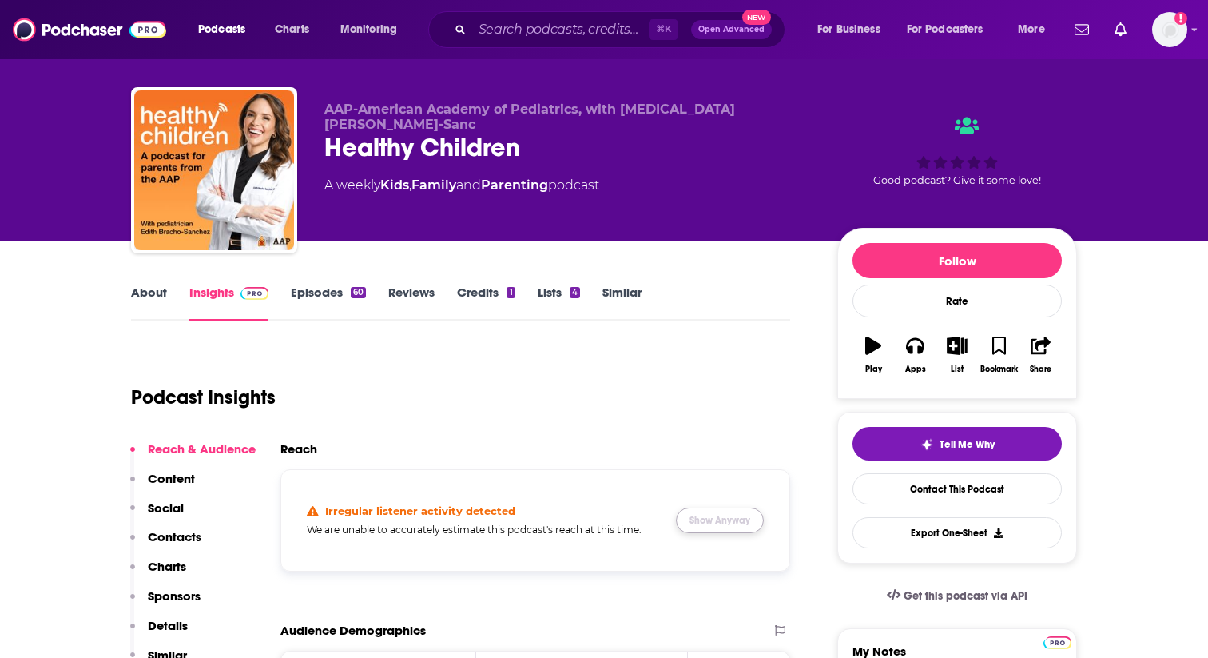
click at [741, 521] on button "Show Anyway" at bounding box center [720, 520] width 88 height 26
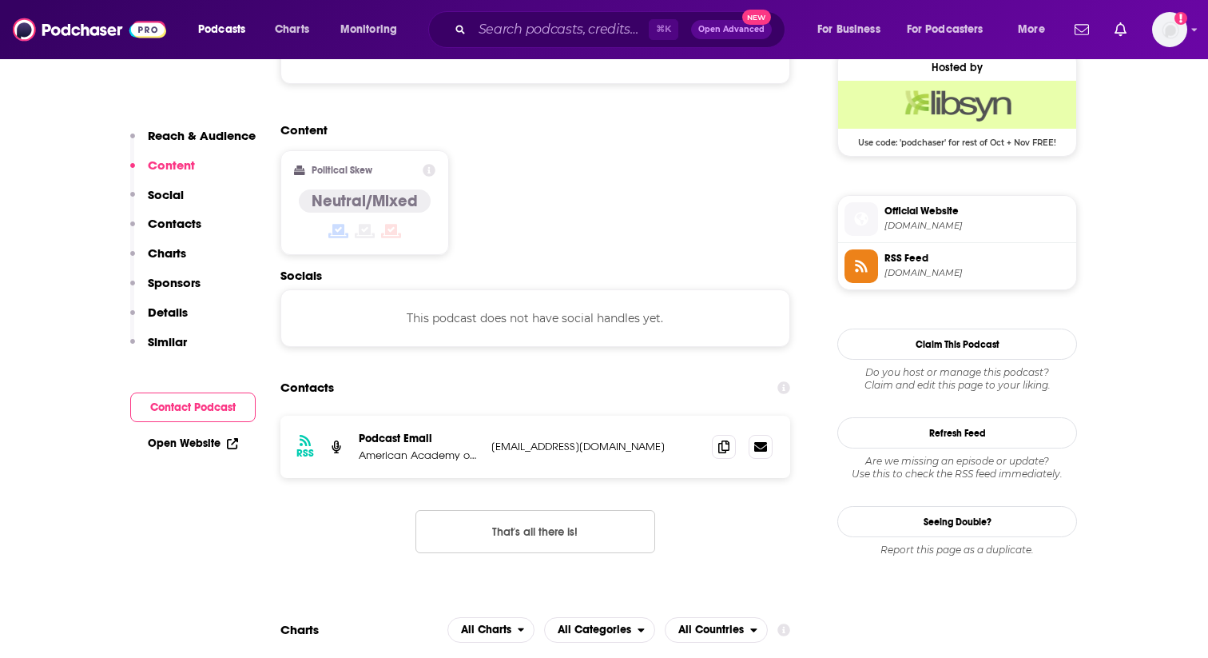
scroll to position [1194, 0]
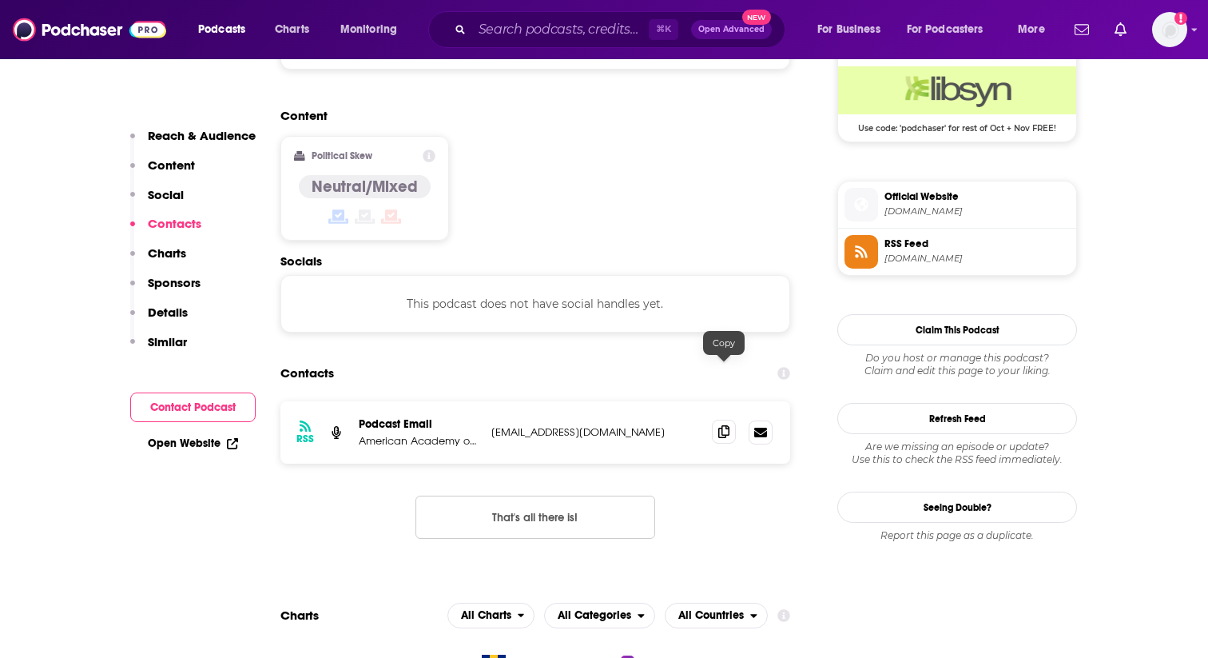
click at [718, 425] on icon at bounding box center [723, 431] width 11 height 13
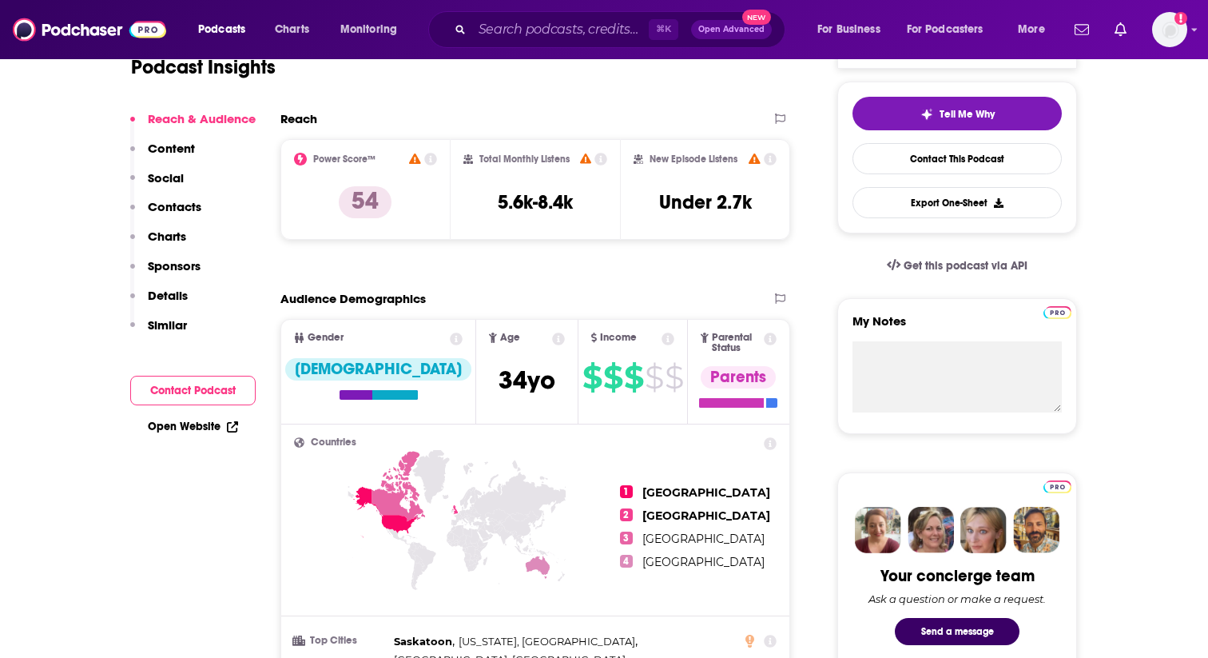
scroll to position [0, 0]
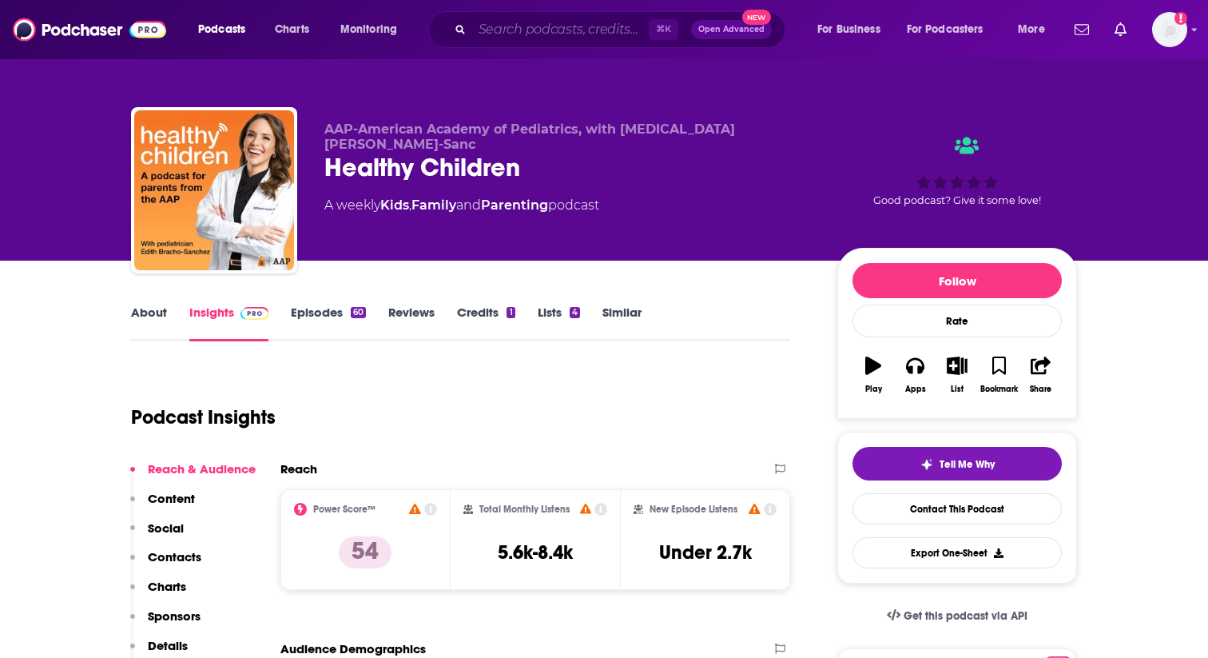
click at [536, 28] on input "Search podcasts, credits, & more..." at bounding box center [560, 30] width 177 height 26
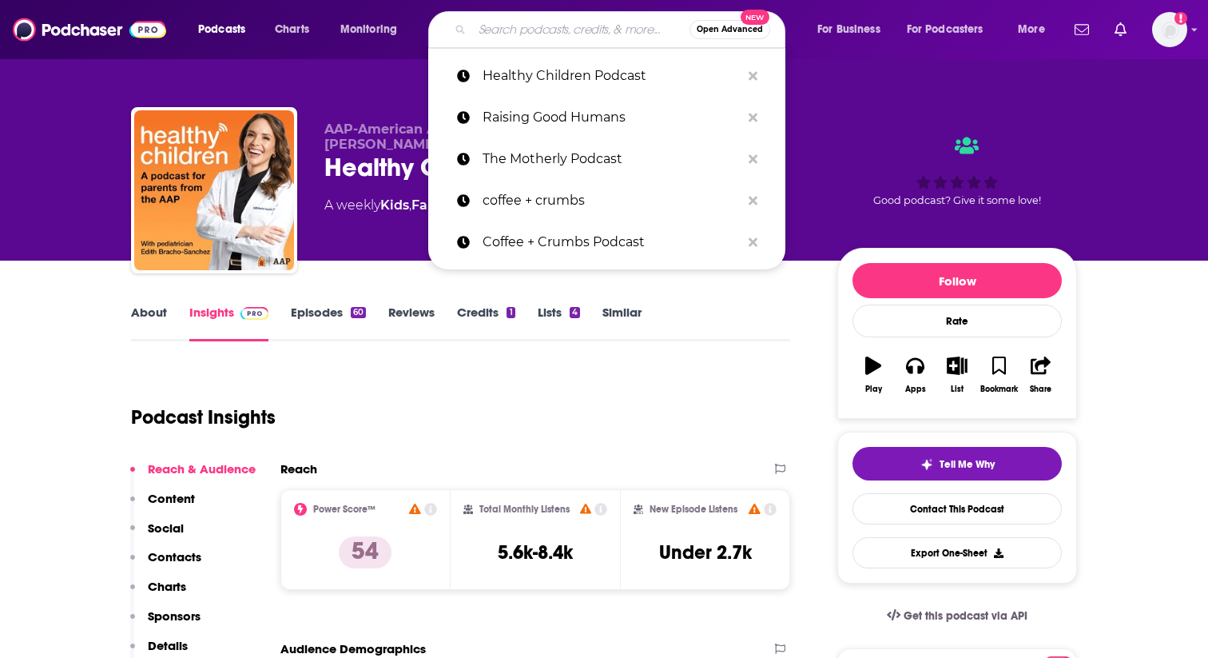
paste input "The Kids Wellness Podcast"
type input "The Kids Wellness Podcast"
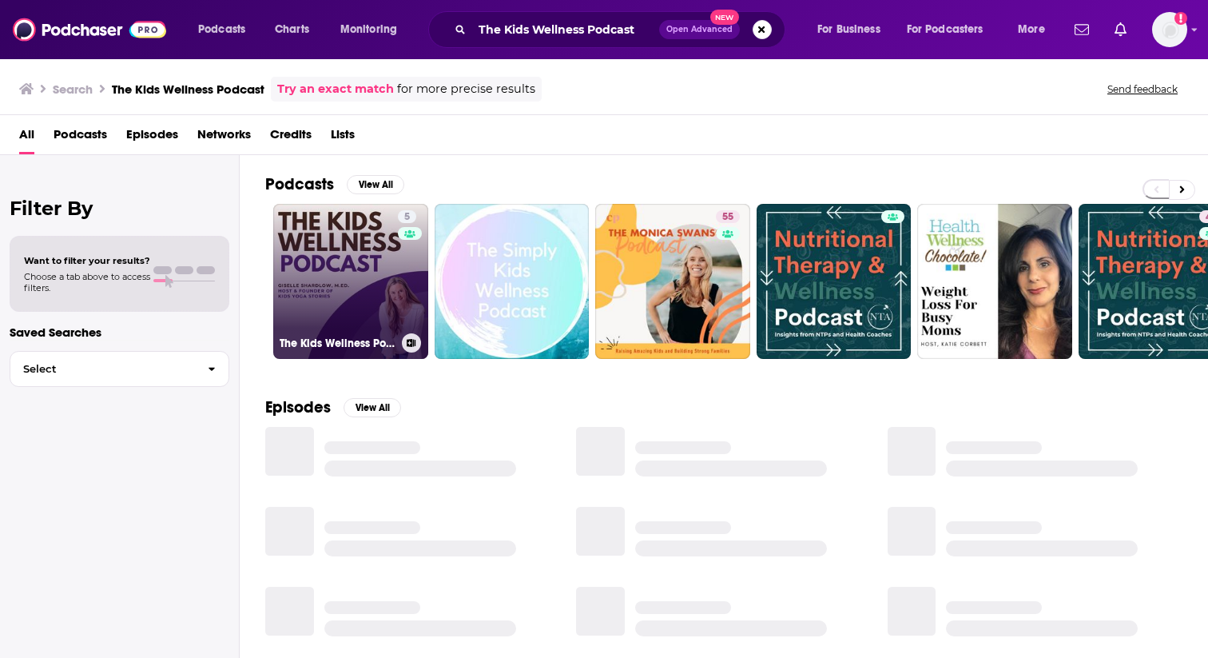
click at [371, 297] on link "5 The Kids Wellness Podcast" at bounding box center [350, 281] width 155 height 155
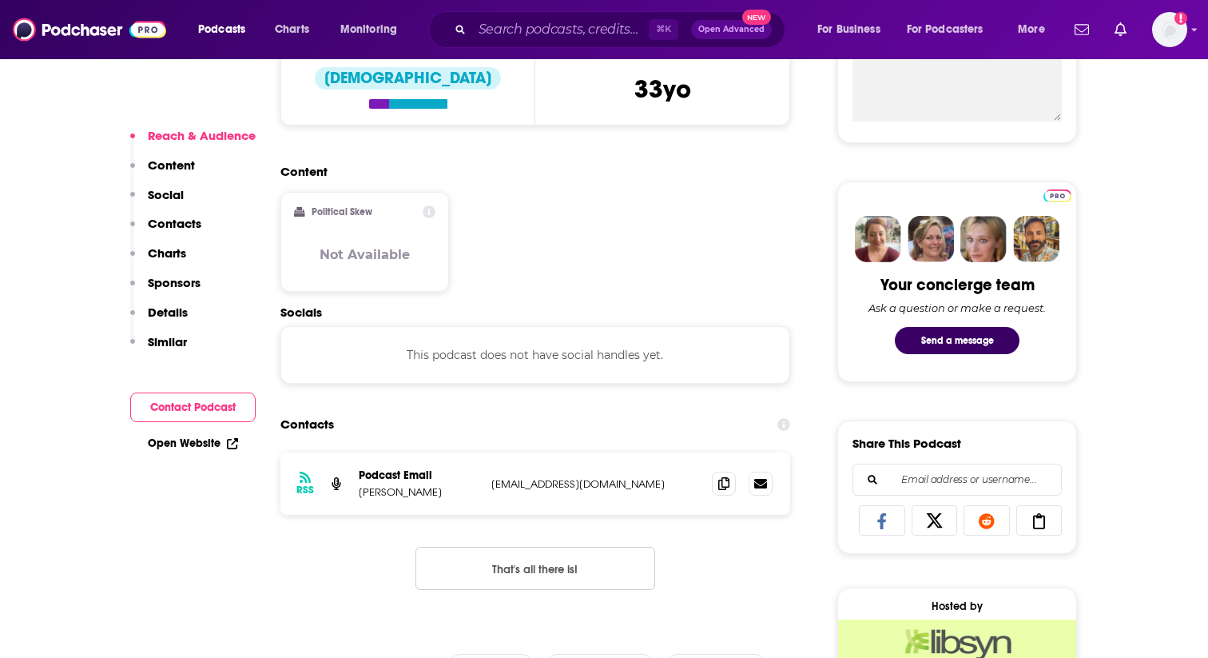
scroll to position [794, 0]
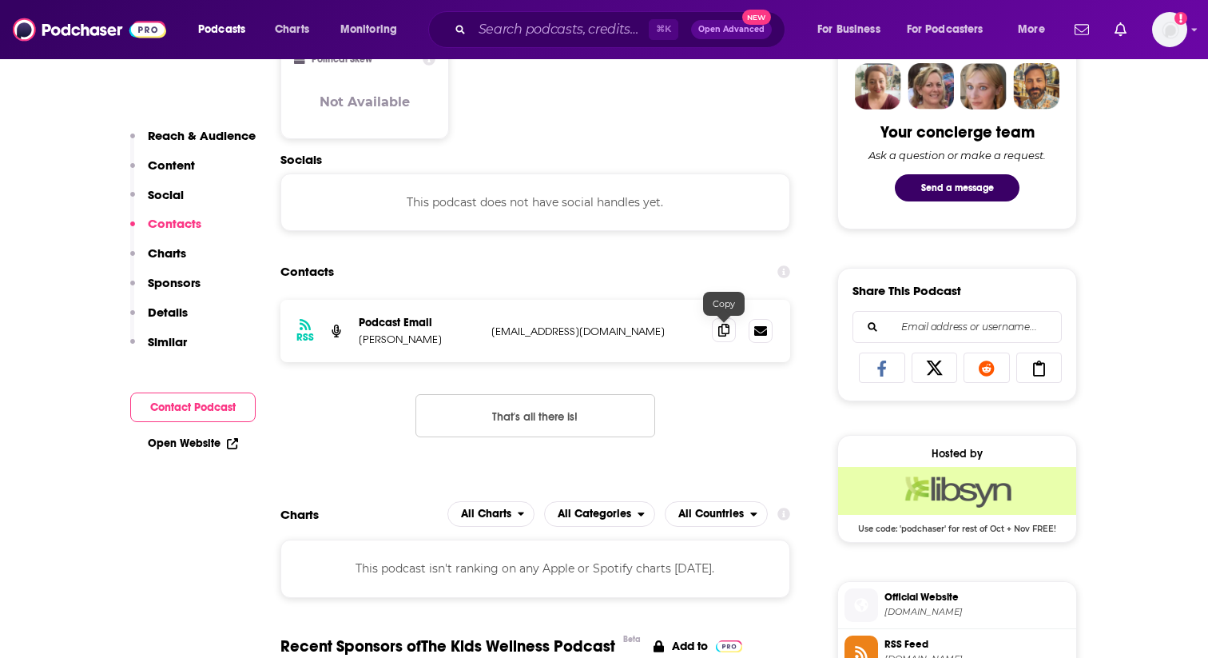
click at [718, 336] on icon at bounding box center [723, 330] width 11 height 13
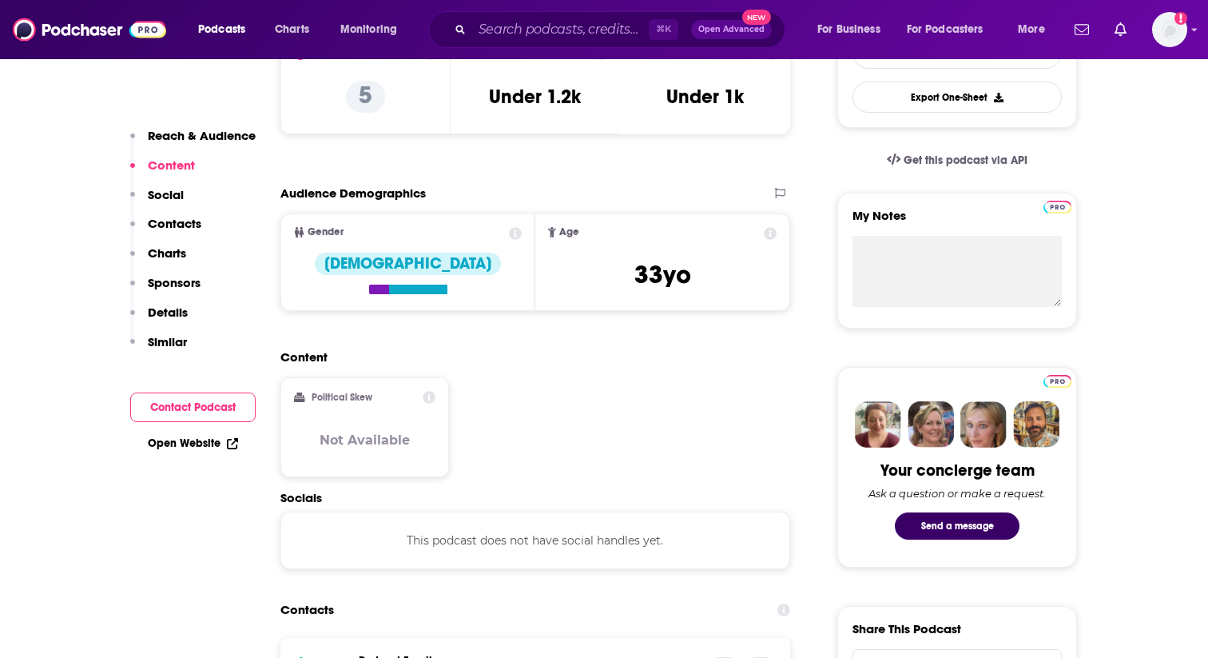
scroll to position [420, 0]
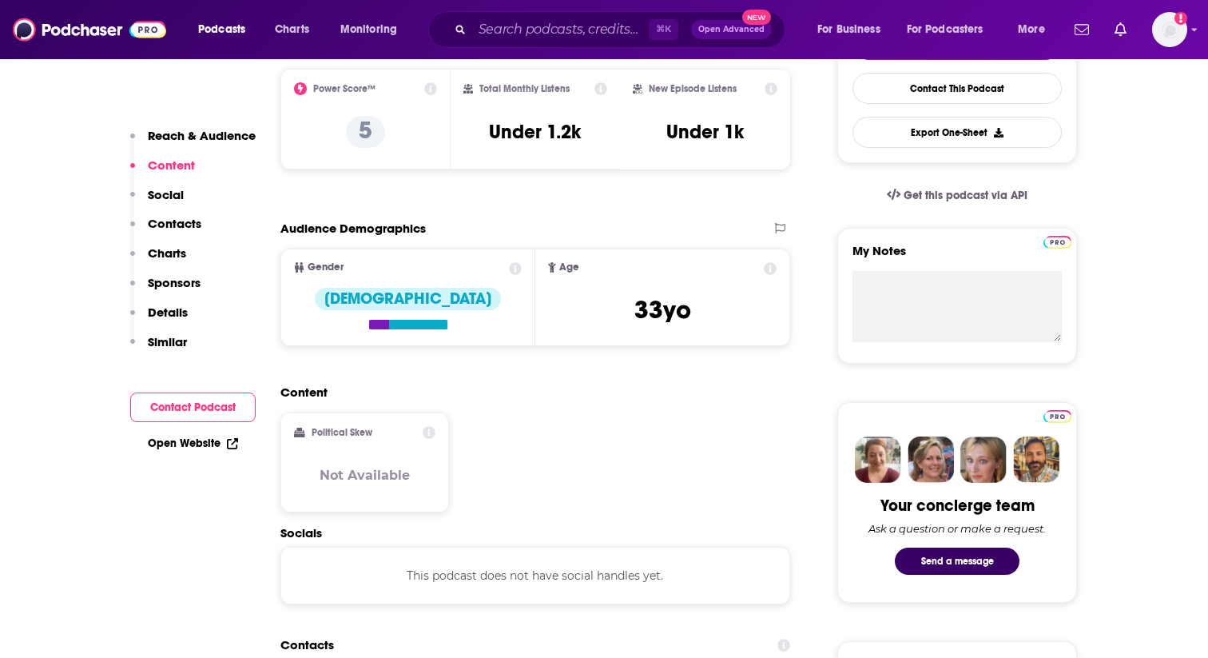
click at [502, 42] on div "⌘ K Open Advanced New" at bounding box center [606, 29] width 357 height 37
click at [492, 35] on input "Search podcasts, credits, & more..." at bounding box center [560, 30] width 177 height 26
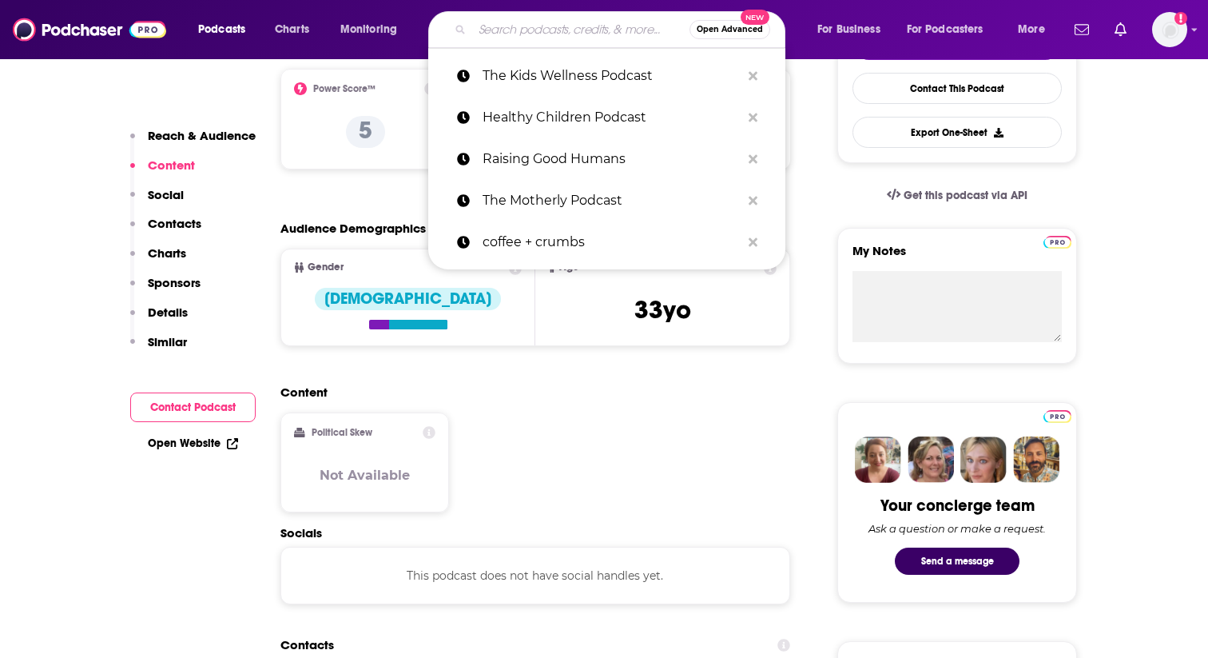
paste input "Mindful Mama: Raising Kind, Confident Kids Without Losing Your Cool"
type input "Mindful Mama: Raising Kind, Confident Kids Without Losing Your Cool"
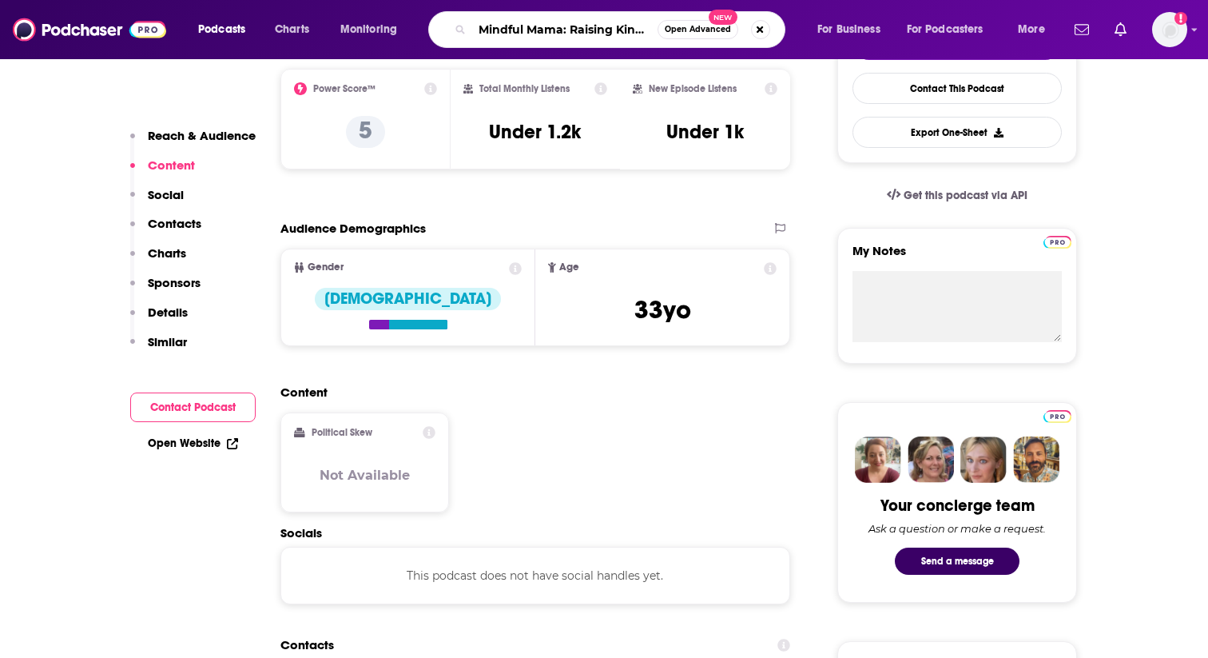
scroll to position [0, 240]
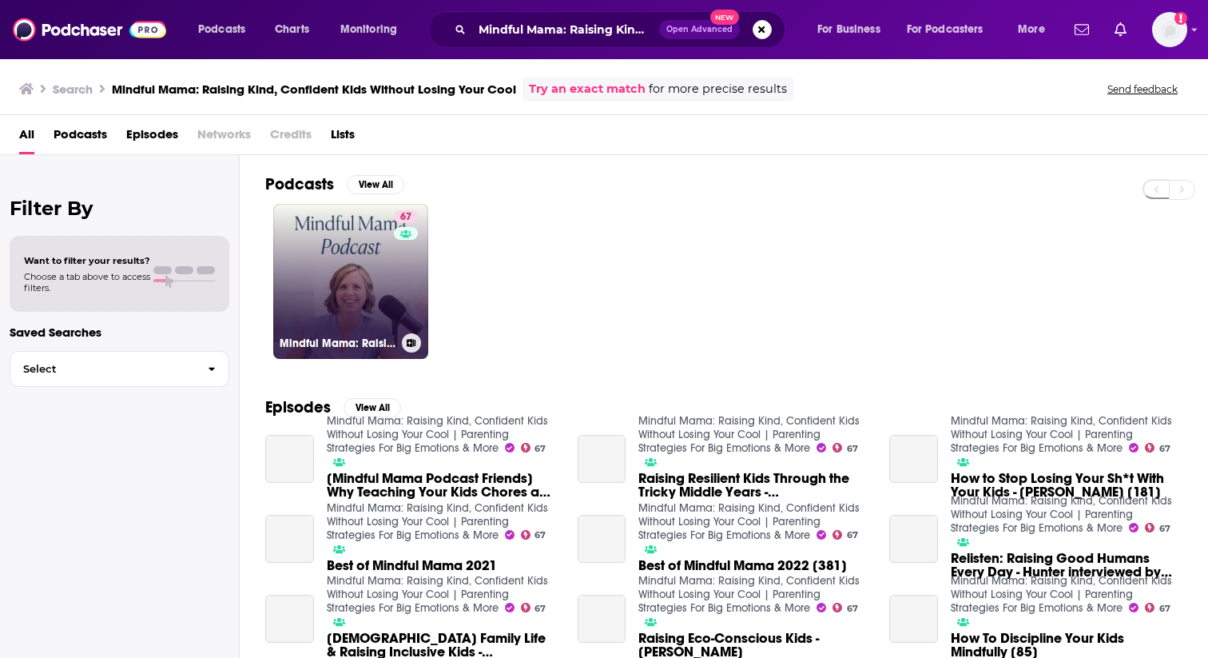
click at [382, 301] on link "67 Mindful Mama: Raising Kind, Confident Kids Without Losing Your Cool | Parent…" at bounding box center [350, 281] width 155 height 155
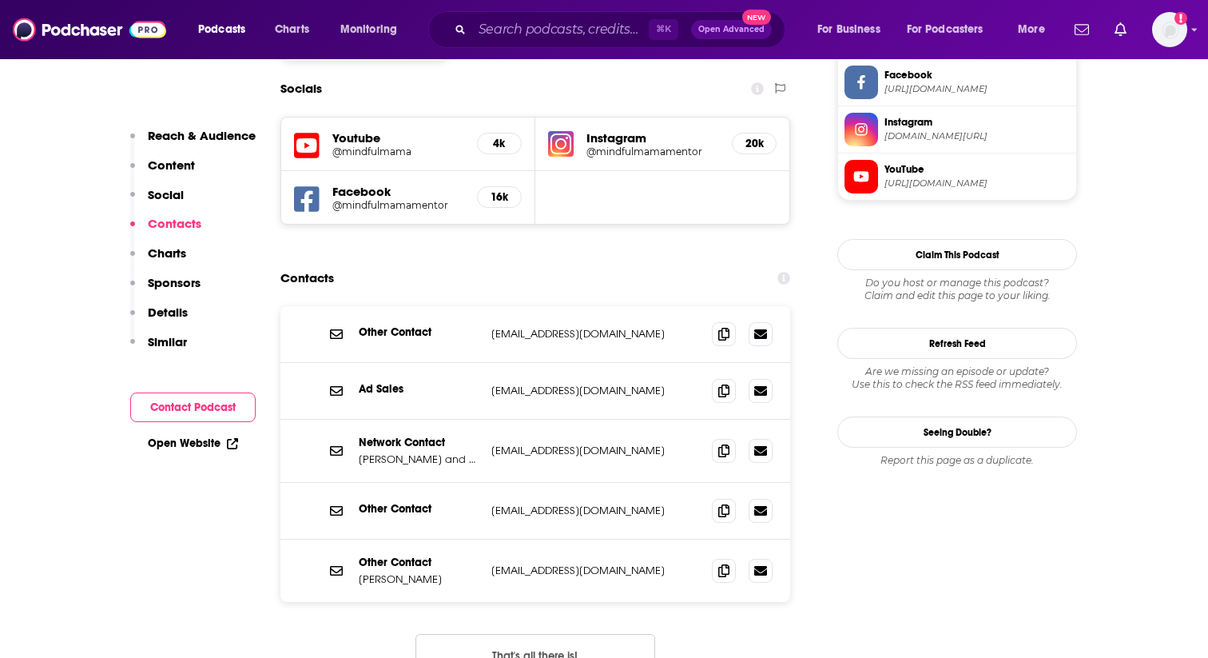
scroll to position [1396, 0]
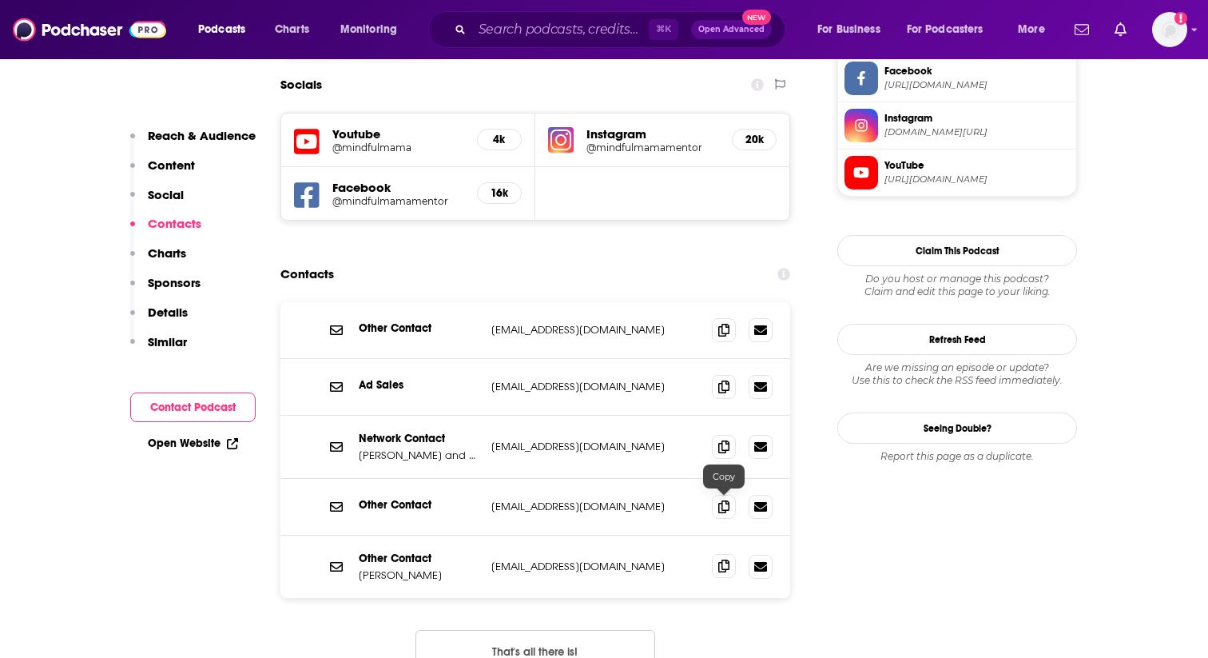
click at [723, 559] on icon at bounding box center [723, 565] width 11 height 13
